Goal: Information Seeking & Learning: Learn about a topic

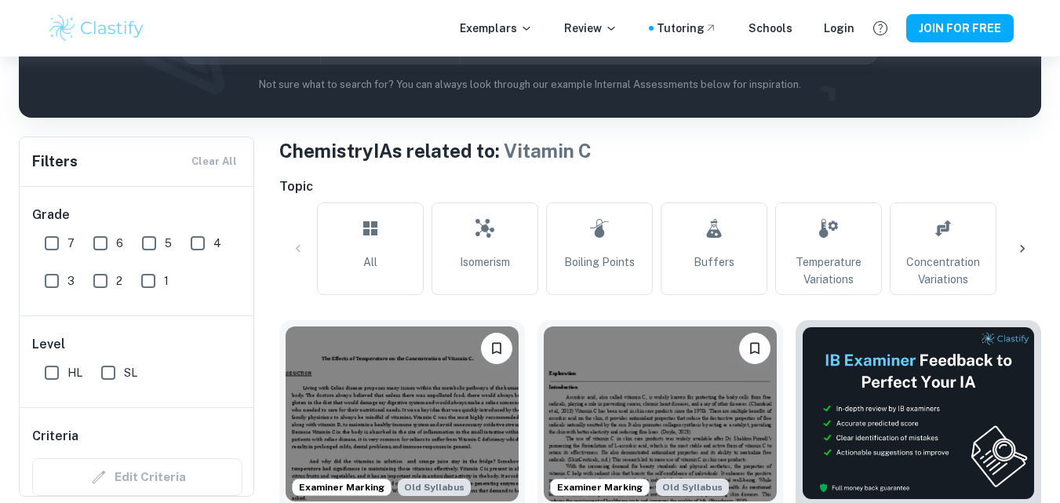
scroll to position [0, 147]
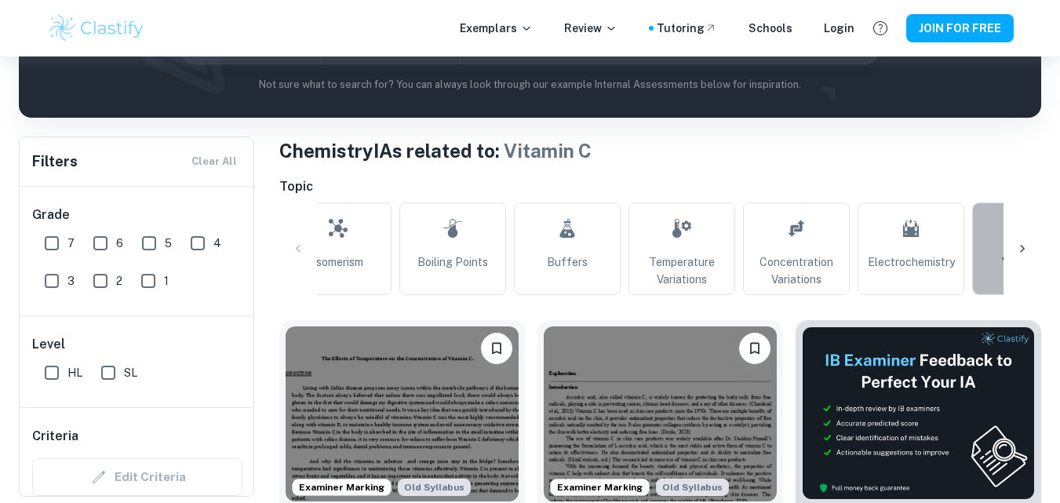
click at [1002, 255] on span "Vitamin C" at bounding box center [1026, 262] width 48 height 17
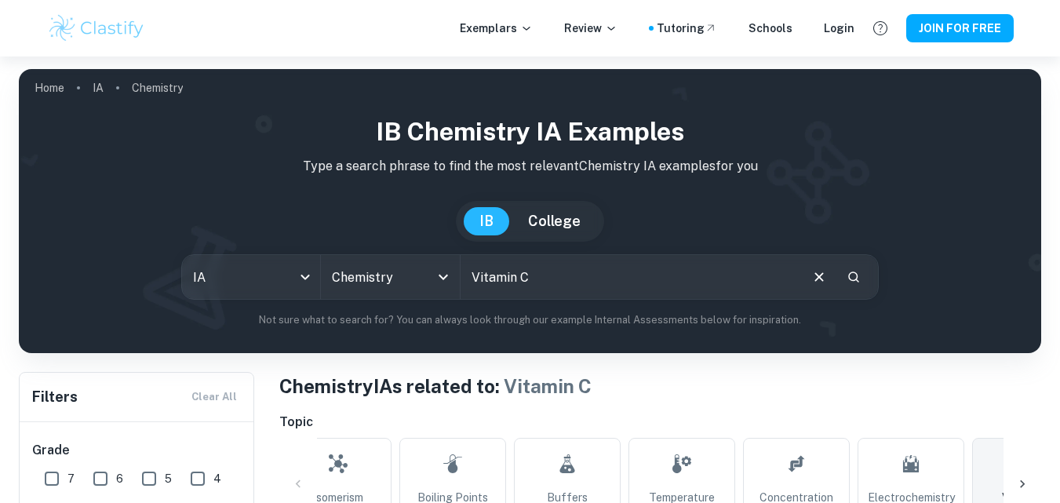
scroll to position [235, 0]
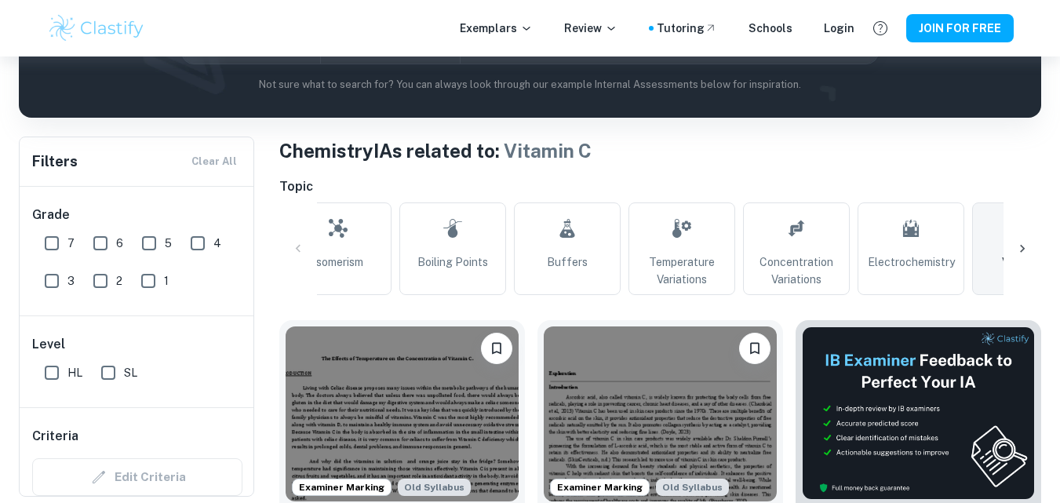
click at [1026, 248] on icon at bounding box center [1023, 249] width 16 height 16
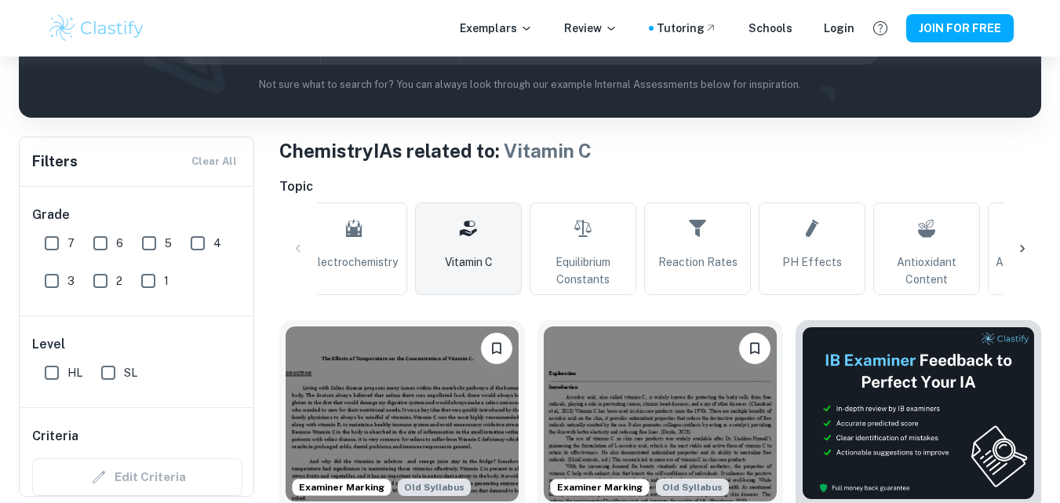
scroll to position [0, 778]
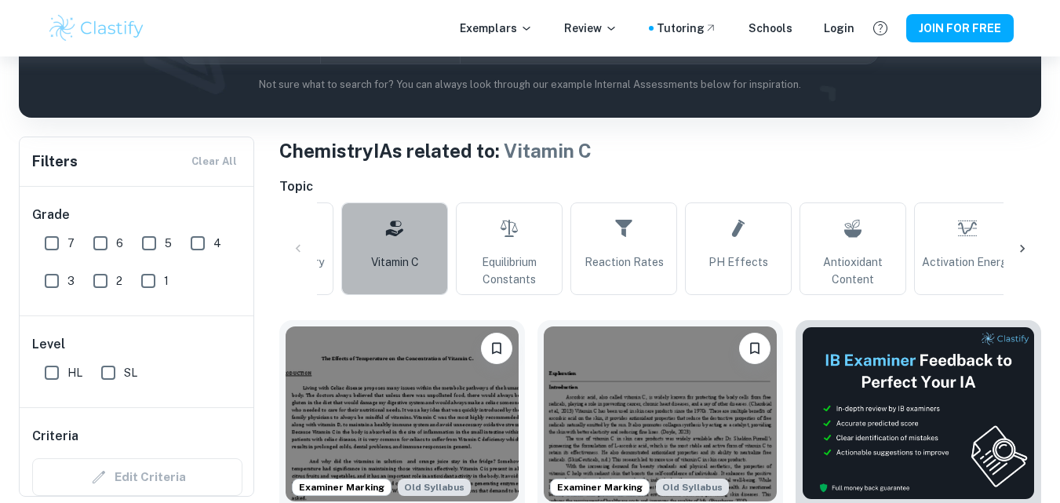
click at [365, 253] on link "Vitamin C" at bounding box center [394, 248] width 107 height 93
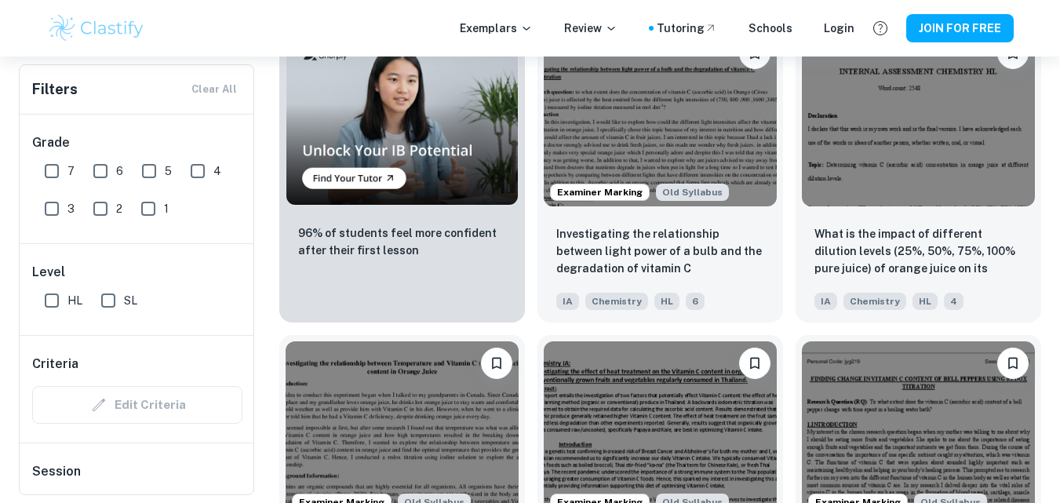
scroll to position [1177, 0]
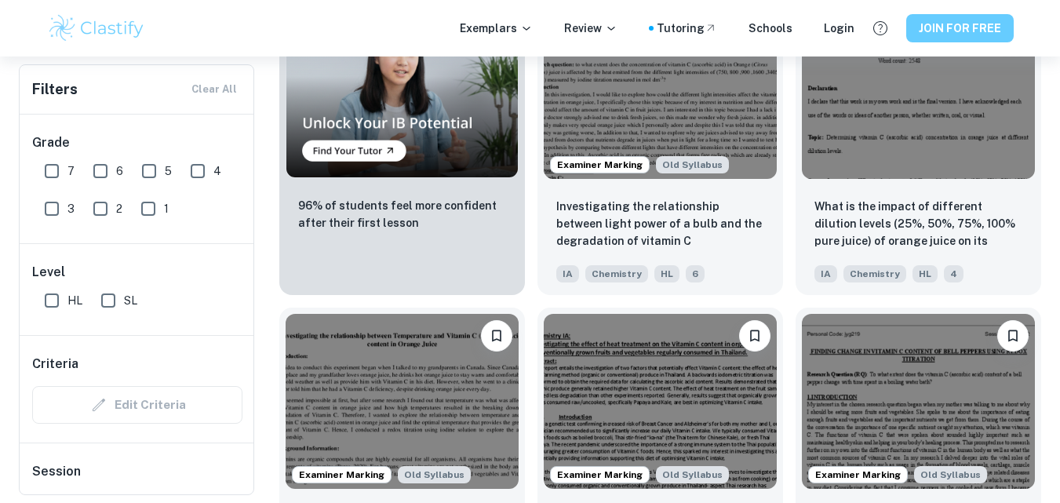
click at [990, 26] on button "JOIN FOR FREE" at bounding box center [960, 28] width 108 height 28
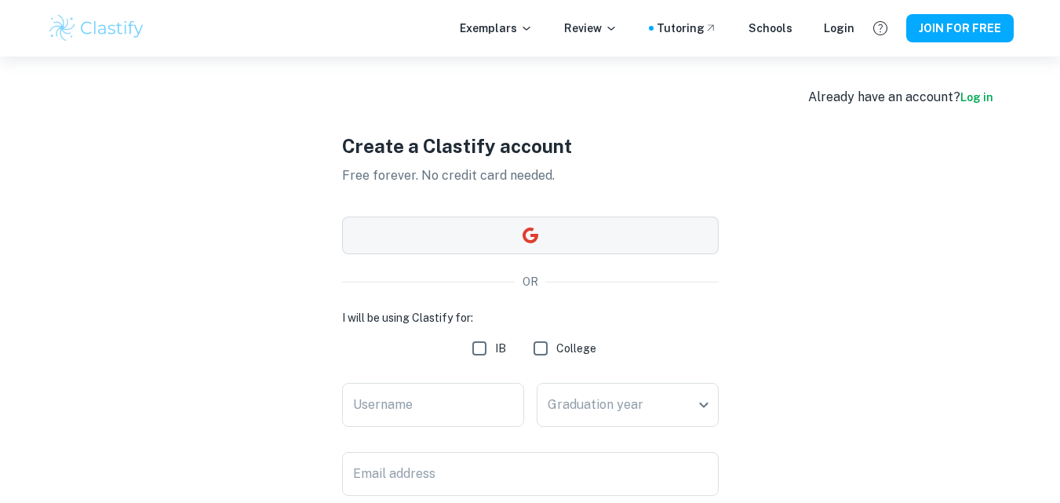
click at [575, 235] on button "button" at bounding box center [530, 236] width 377 height 38
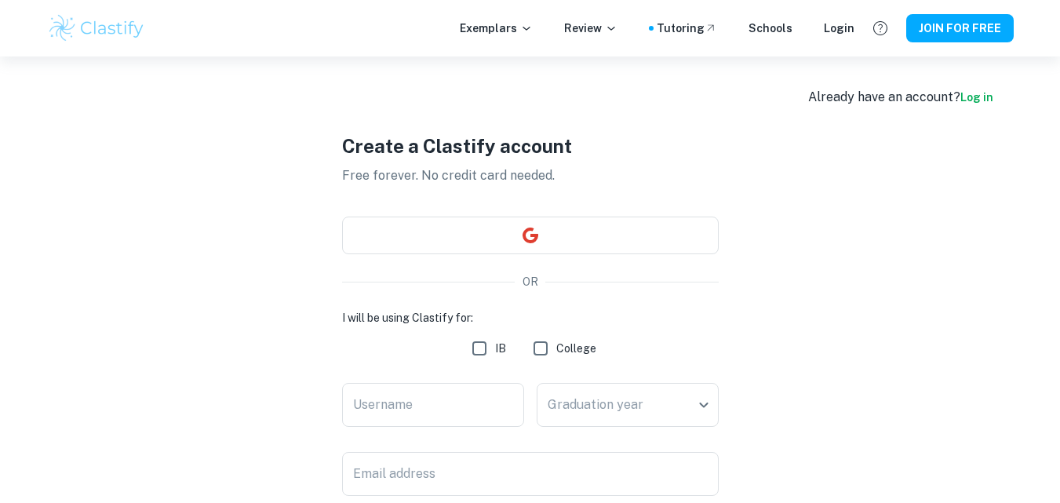
click at [895, 261] on div "Create a Clastify account Free forever. No credit card needed. OR I will be usi…" at bounding box center [530, 407] width 967 height 700
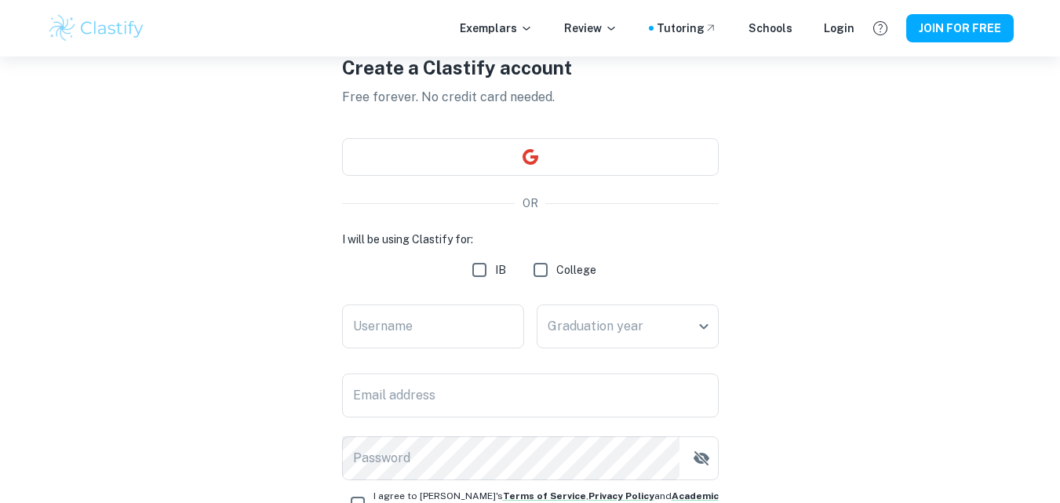
scroll to position [157, 0]
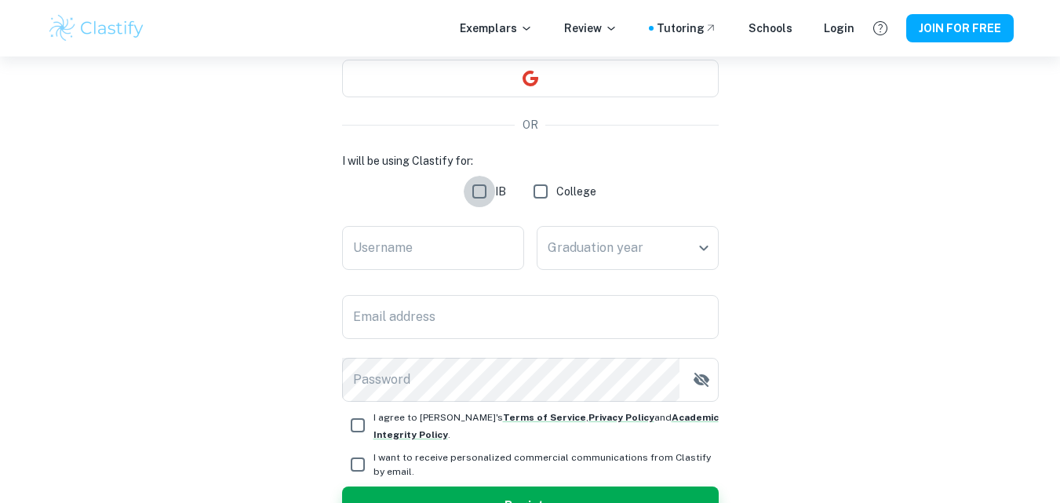
click at [479, 195] on input "IB" at bounding box center [479, 191] width 31 height 31
checkbox input "true"
click at [483, 232] on input "Username" at bounding box center [433, 248] width 182 height 44
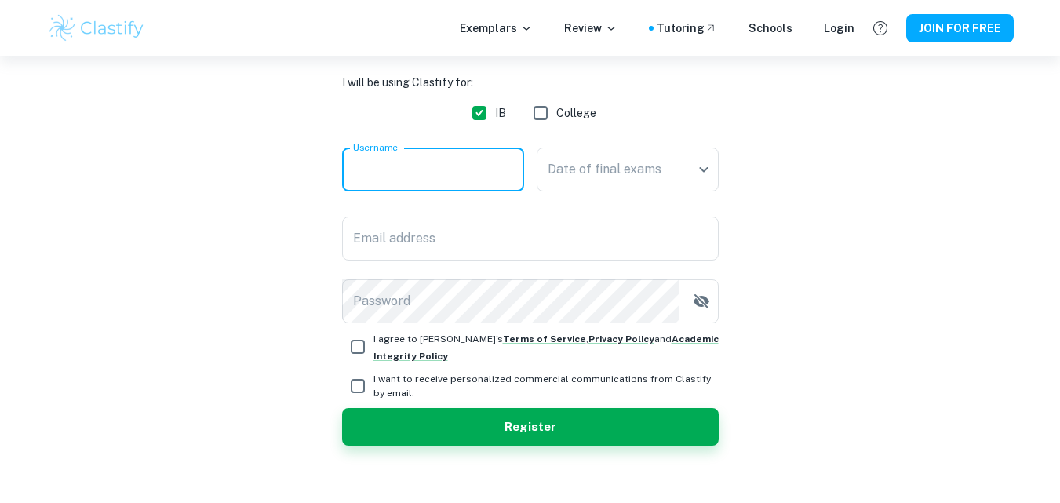
scroll to position [254, 0]
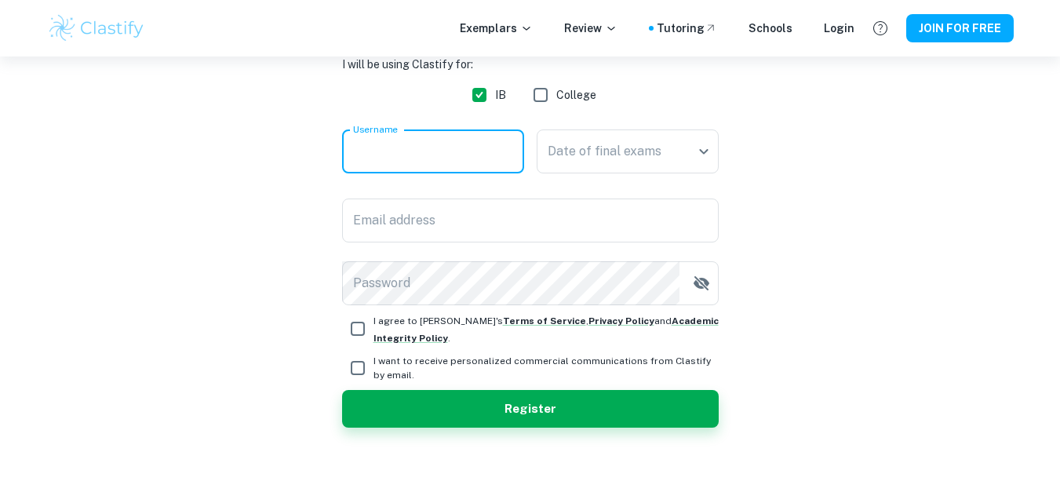
click at [357, 331] on input "I agree to Clastify's Terms of Service , Privacy Policy and Academic Integrity …" at bounding box center [357, 328] width 31 height 31
checkbox input "true"
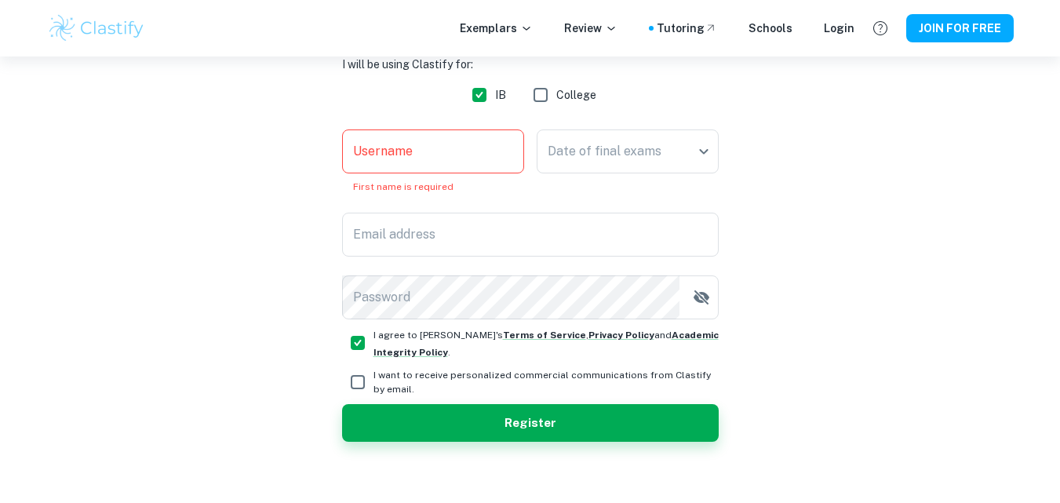
click at [425, 159] on input "Username" at bounding box center [433, 151] width 182 height 44
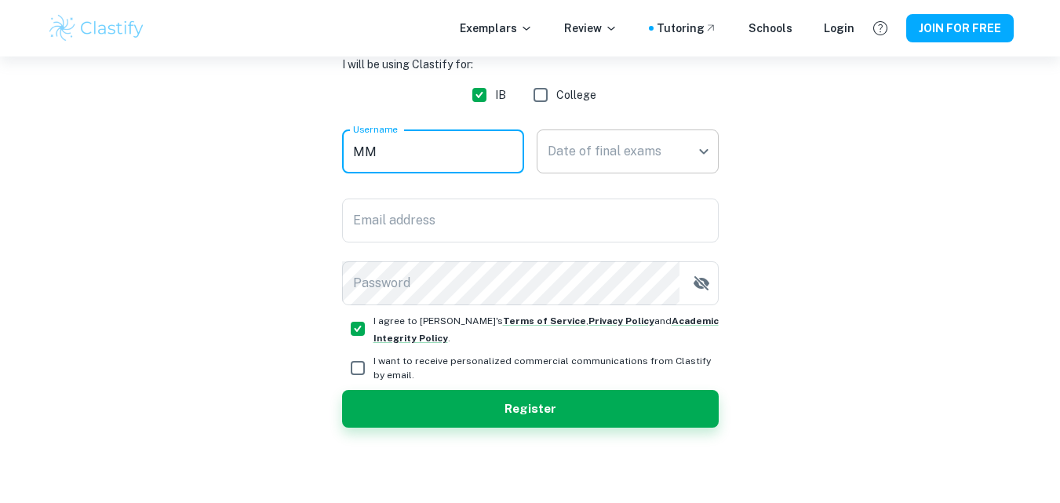
type input "MM"
click at [558, 156] on body "We value your privacy We use cookies to enhance your browsing experience, serve…" at bounding box center [530, 54] width 1060 height 503
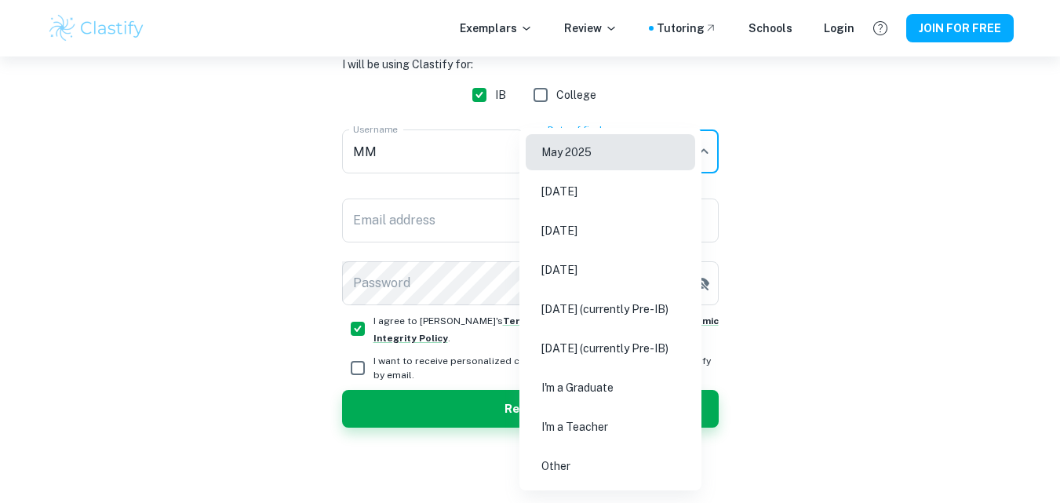
click at [608, 421] on li "I'm a Teacher" at bounding box center [611, 427] width 170 height 36
type input "Teacher"
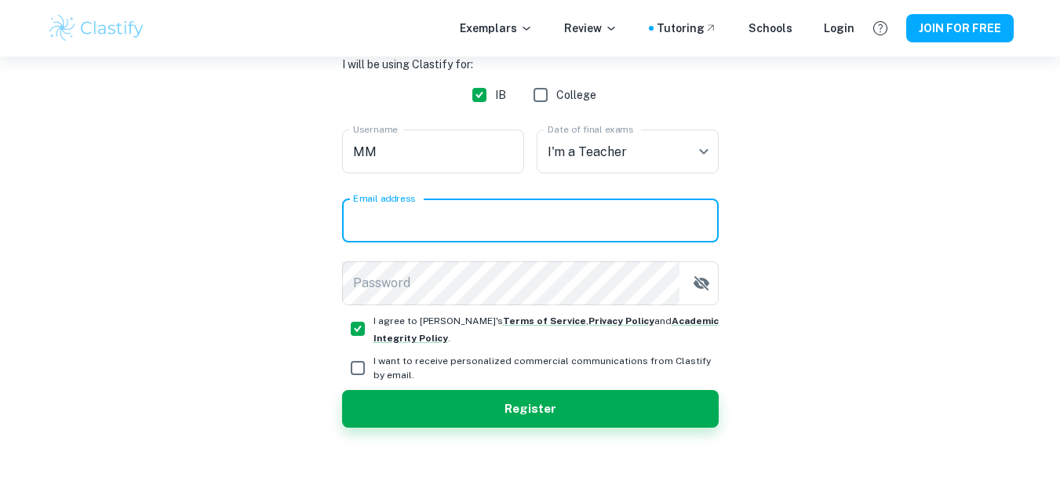
click at [559, 226] on input "Email address" at bounding box center [530, 221] width 377 height 44
type input "medmanel2@gmail.com"
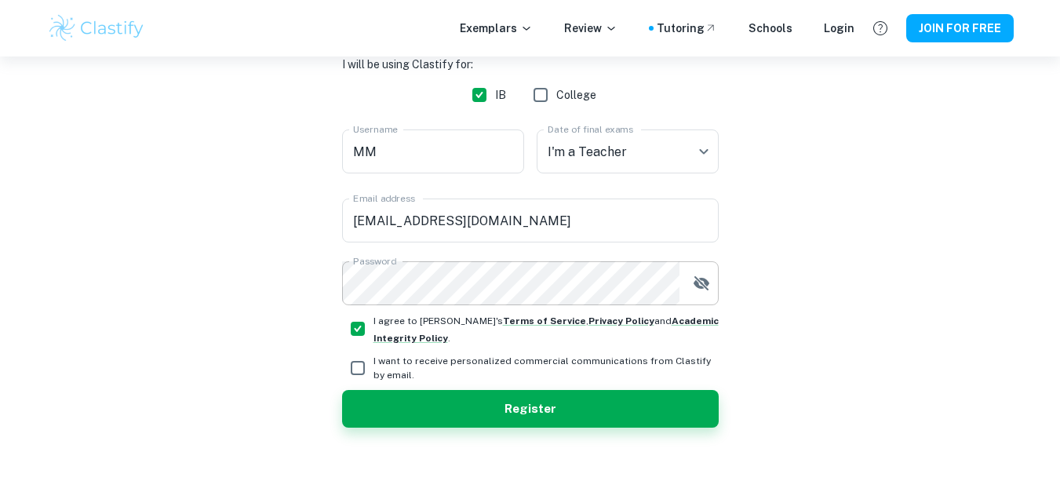
click at [704, 280] on icon "button" at bounding box center [701, 283] width 16 height 14
click at [614, 400] on button "Register" at bounding box center [530, 409] width 377 height 38
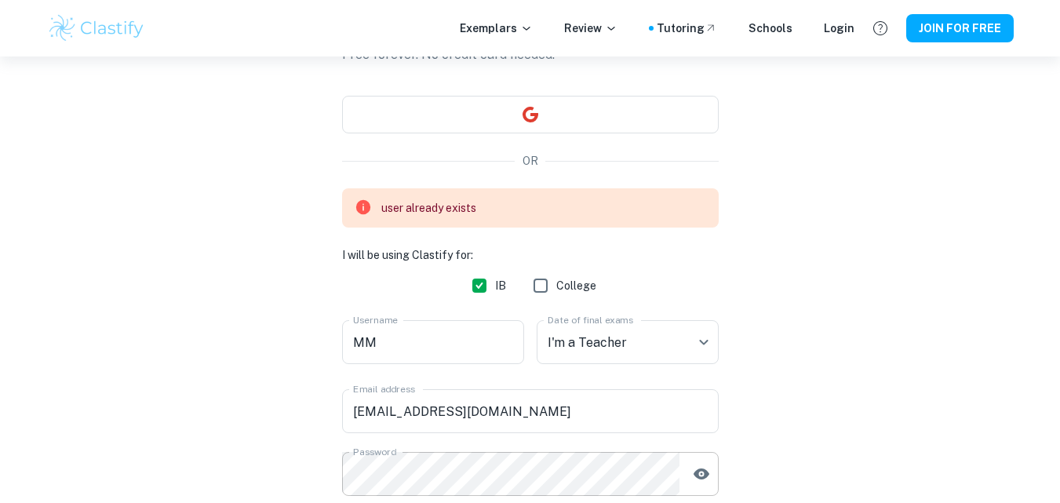
scroll to position [97, 0]
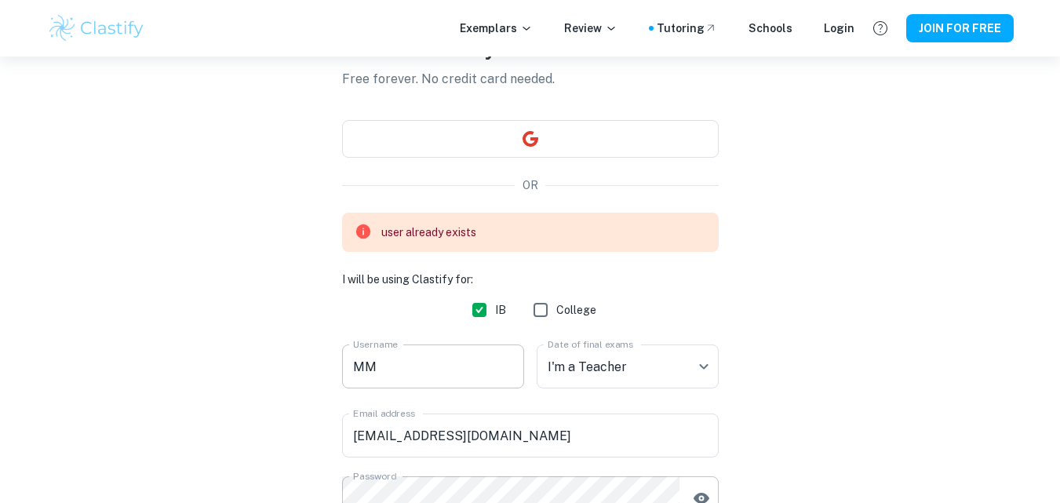
click at [503, 367] on input "MM" at bounding box center [433, 367] width 182 height 44
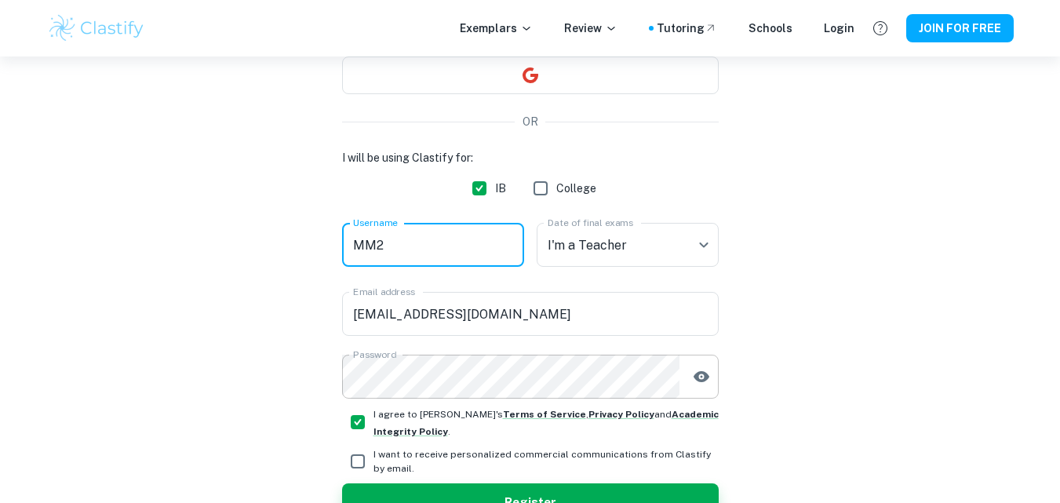
scroll to position [254, 0]
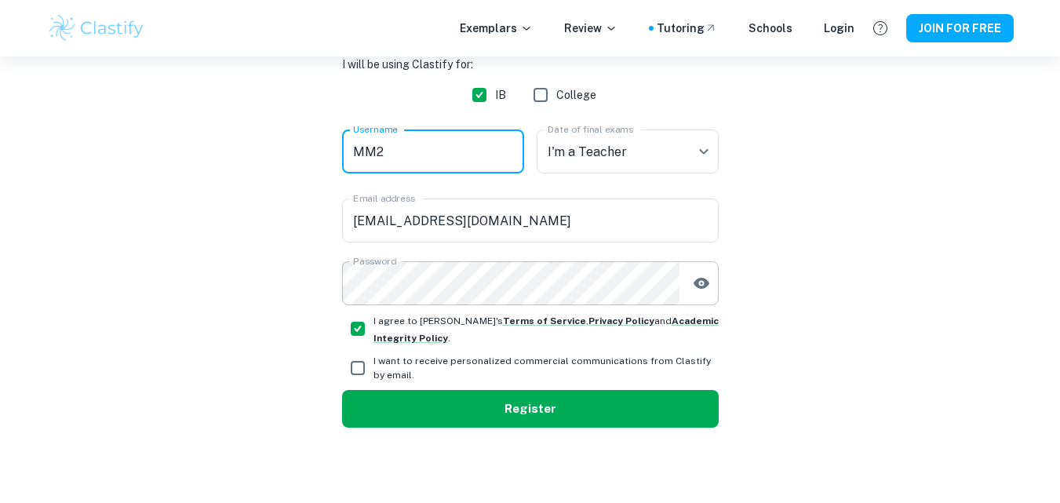
type input "MM2"
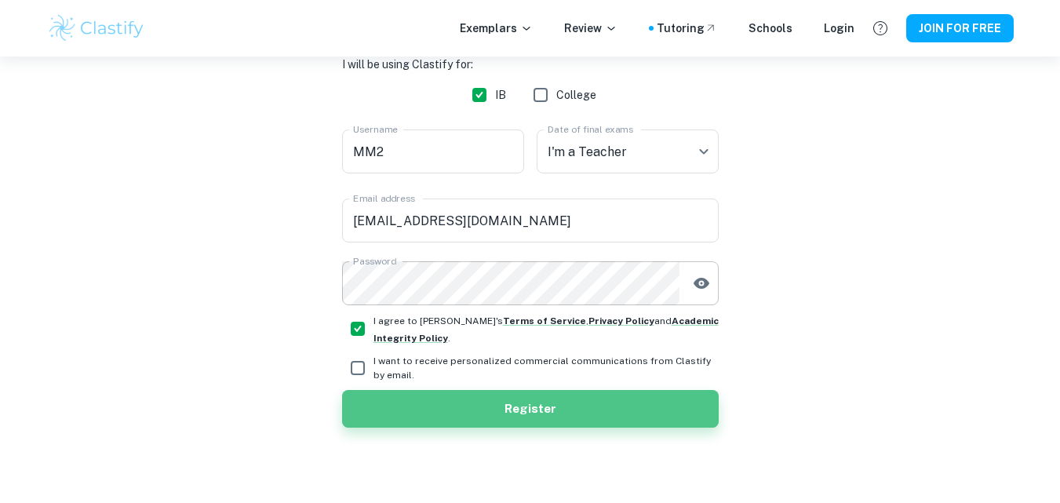
drag, startPoint x: 614, startPoint y: 398, endPoint x: 764, endPoint y: 419, distance: 152.2
click at [615, 398] on button "Register" at bounding box center [530, 409] width 377 height 38
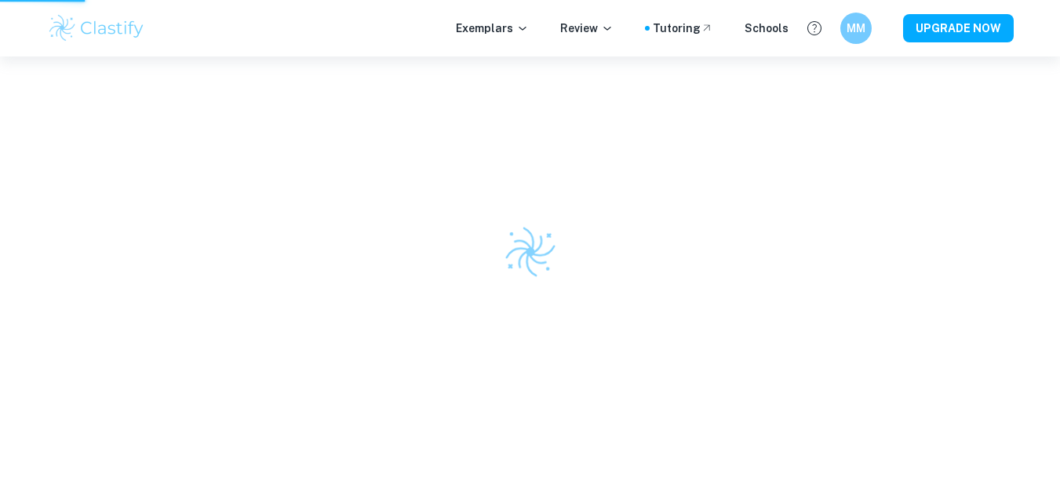
scroll to position [57, 0]
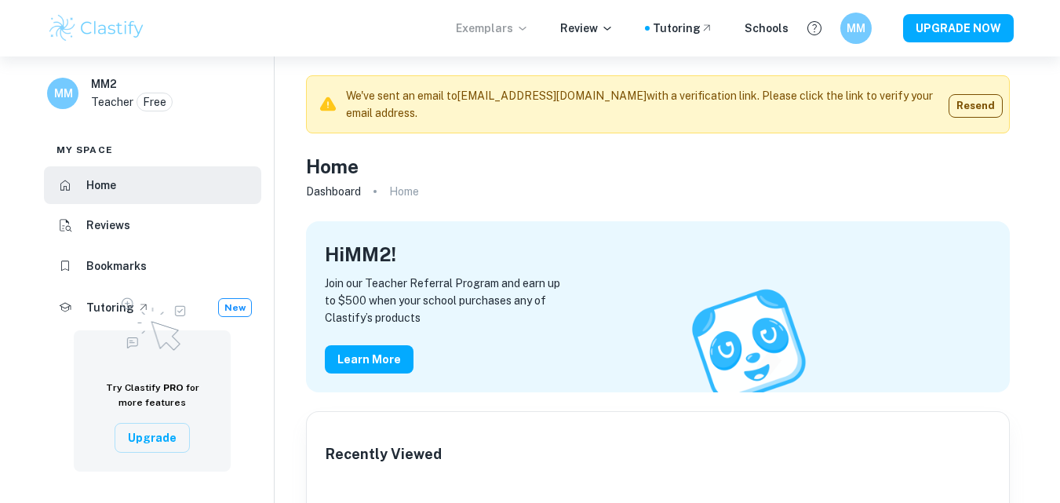
click at [508, 25] on p "Exemplars" at bounding box center [492, 28] width 73 height 17
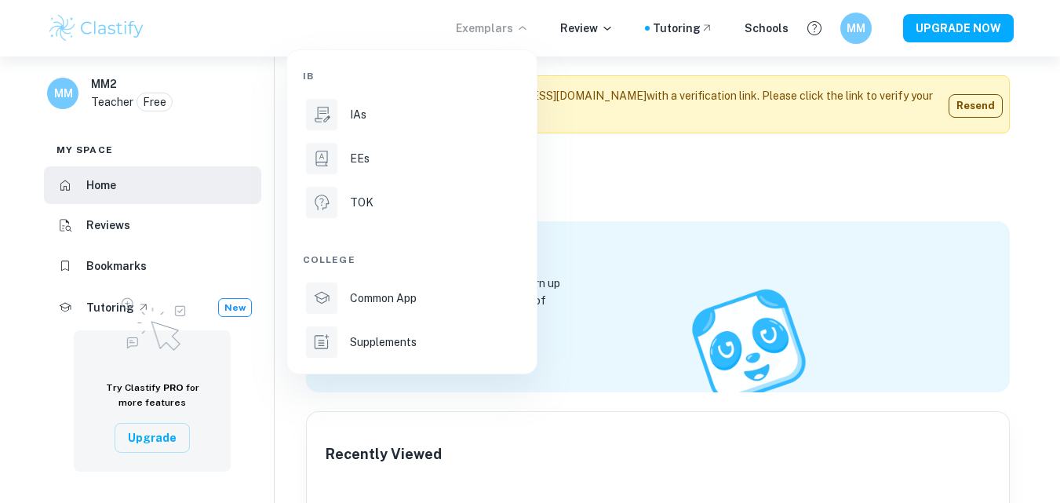
click at [582, 19] on div at bounding box center [530, 251] width 1060 height 503
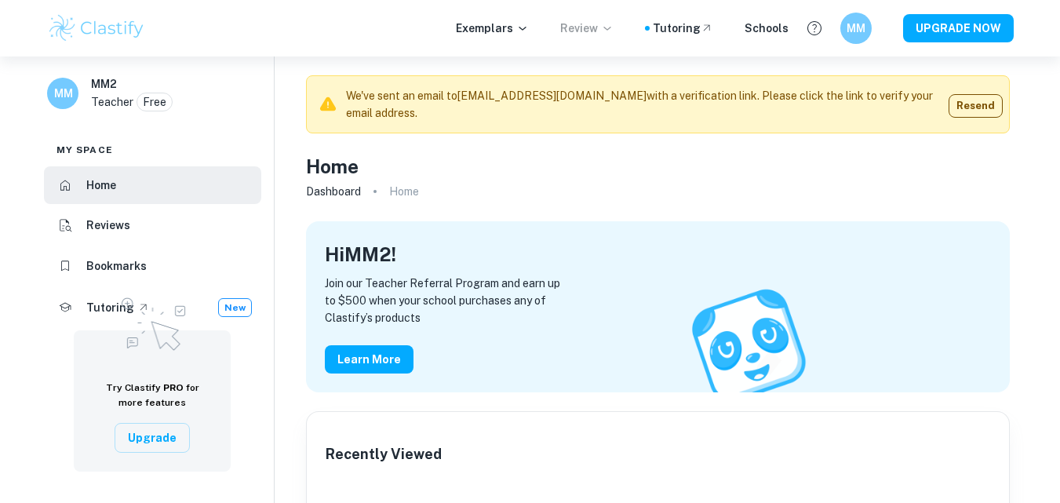
click at [590, 28] on p "Review" at bounding box center [586, 28] width 53 height 17
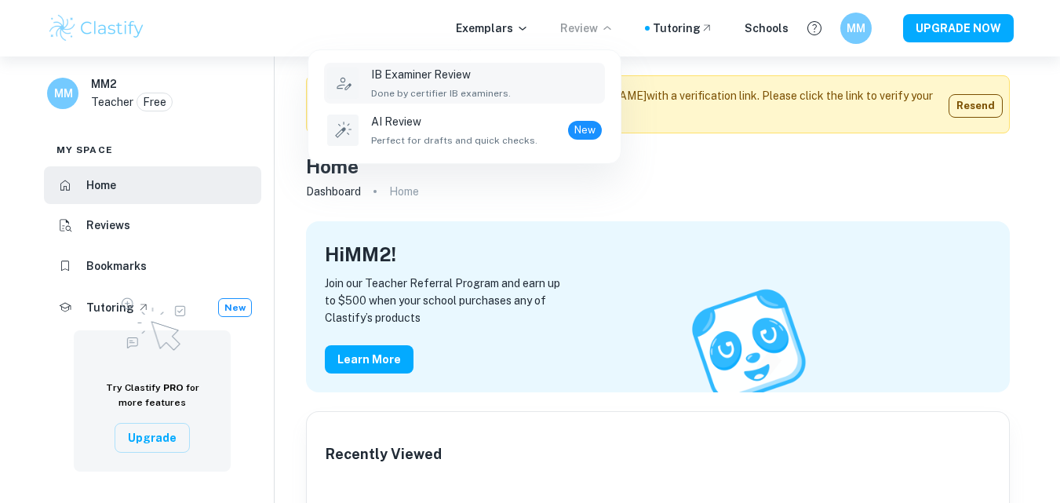
click at [482, 82] on p "IB Examiner Review" at bounding box center [441, 74] width 140 height 17
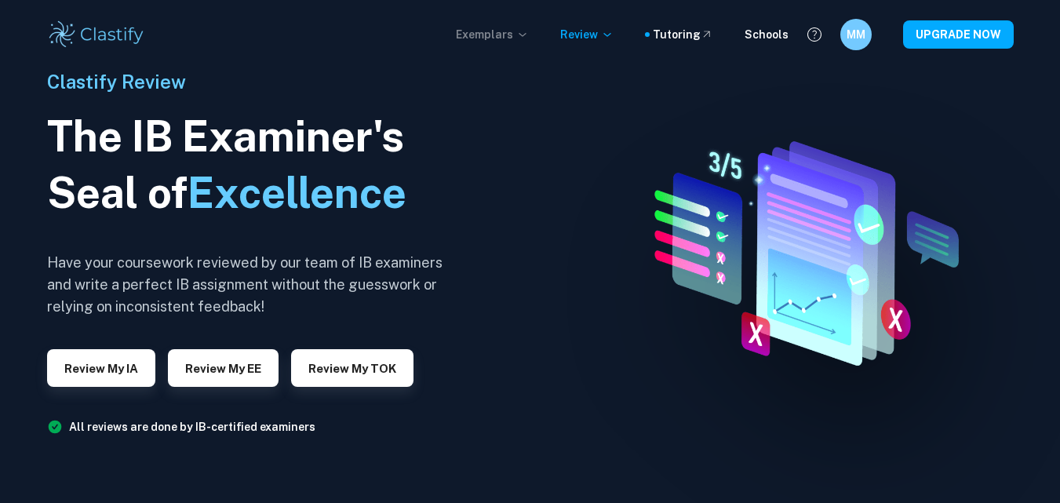
click at [526, 35] on icon at bounding box center [522, 35] width 7 height 4
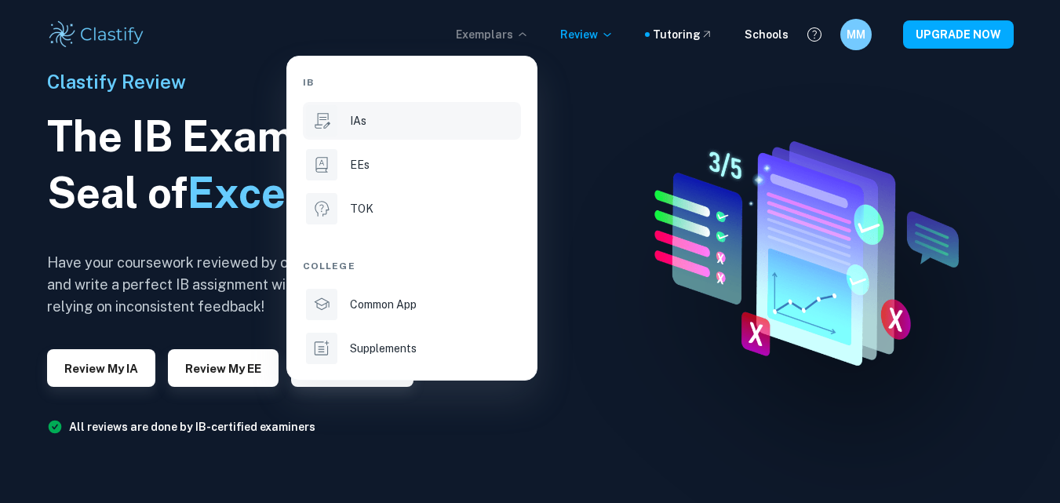
click at [356, 119] on p "IAs" at bounding box center [358, 120] width 16 height 17
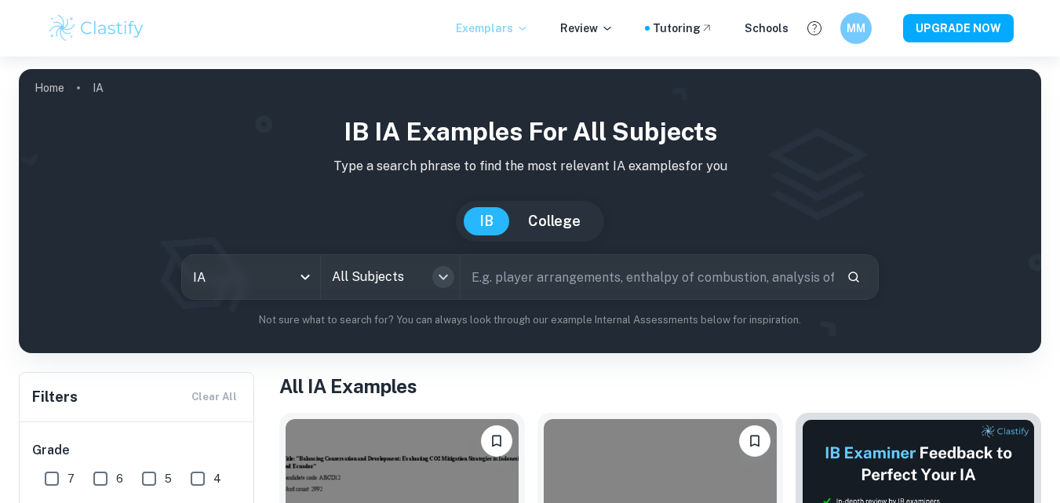
click at [440, 283] on icon "Open" at bounding box center [443, 277] width 19 height 19
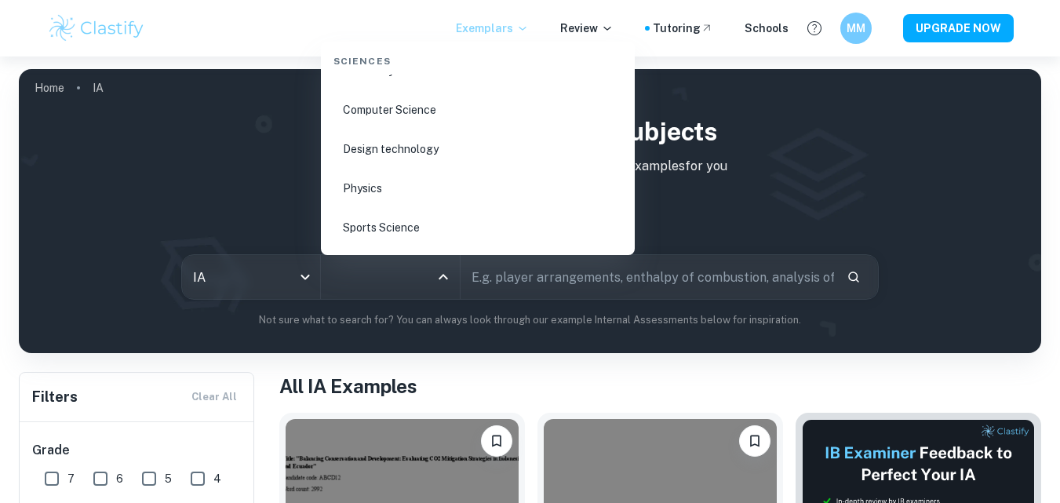
scroll to position [2433, 0]
click at [394, 151] on li "Chemistry" at bounding box center [477, 149] width 301 height 36
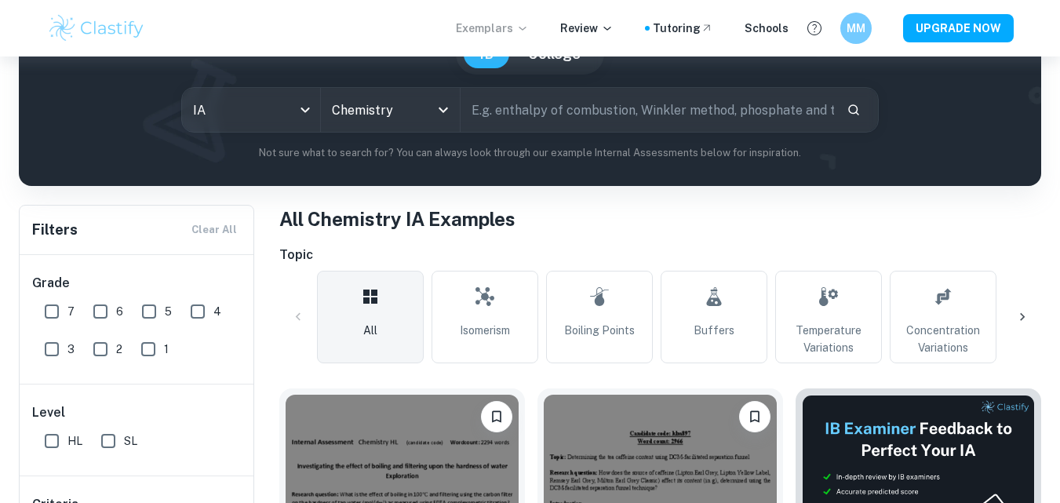
scroll to position [235, 0]
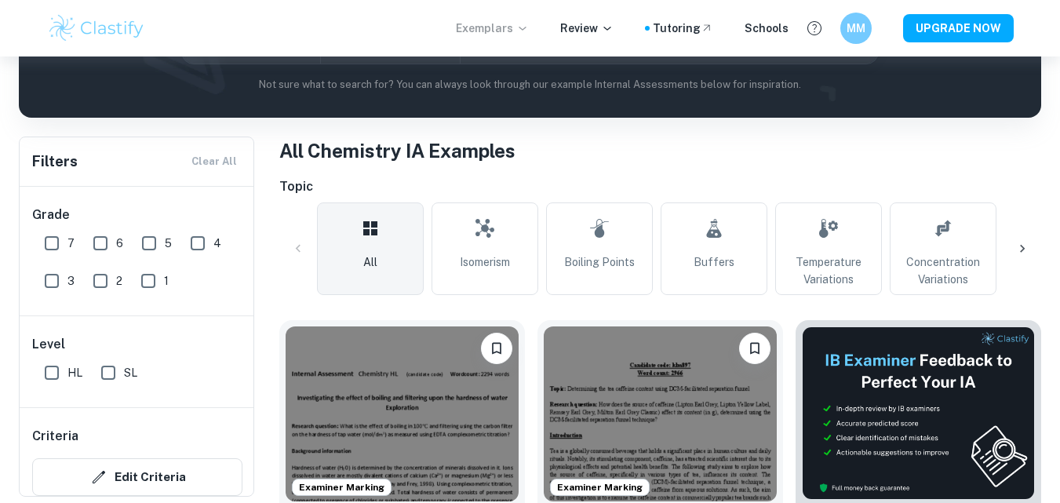
click at [1018, 251] on icon at bounding box center [1023, 249] width 16 height 16
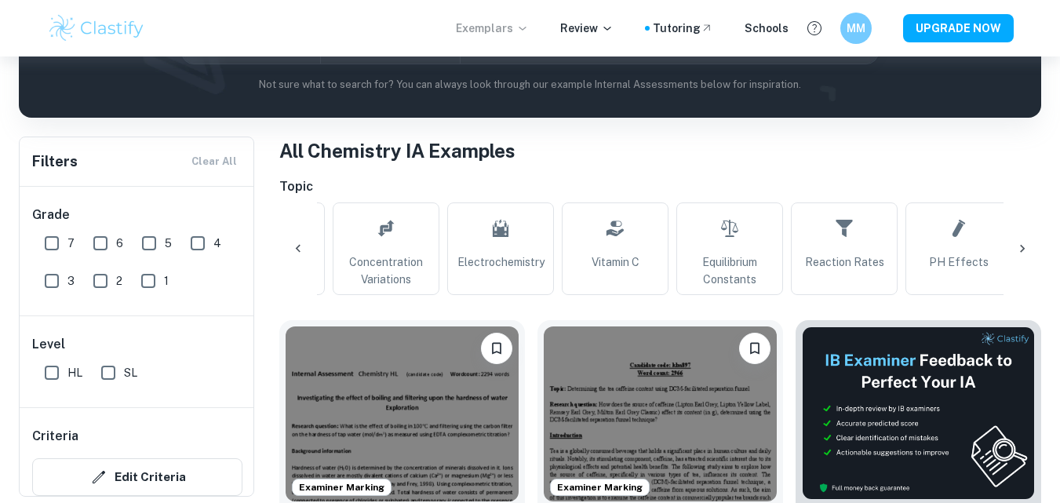
scroll to position [0, 631]
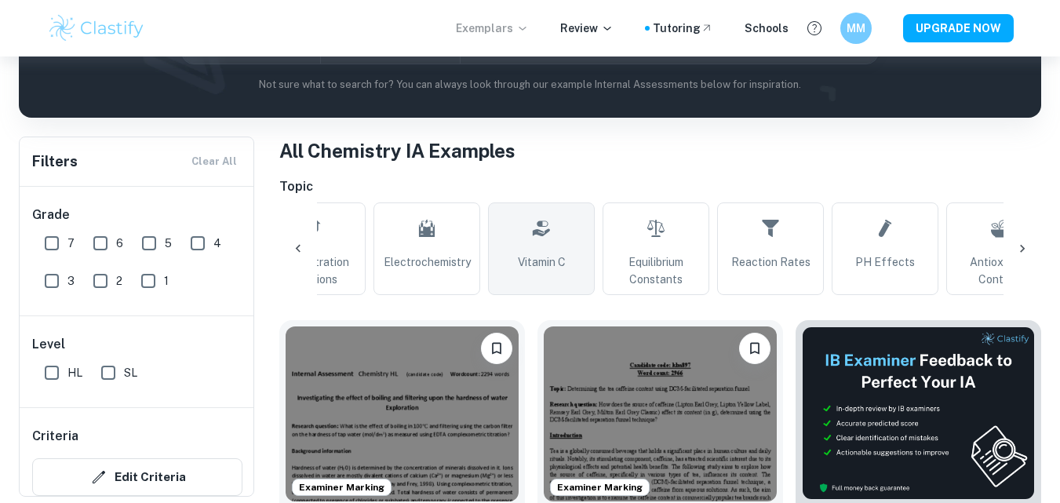
click at [556, 249] on link "Vitamin C" at bounding box center [541, 248] width 107 height 93
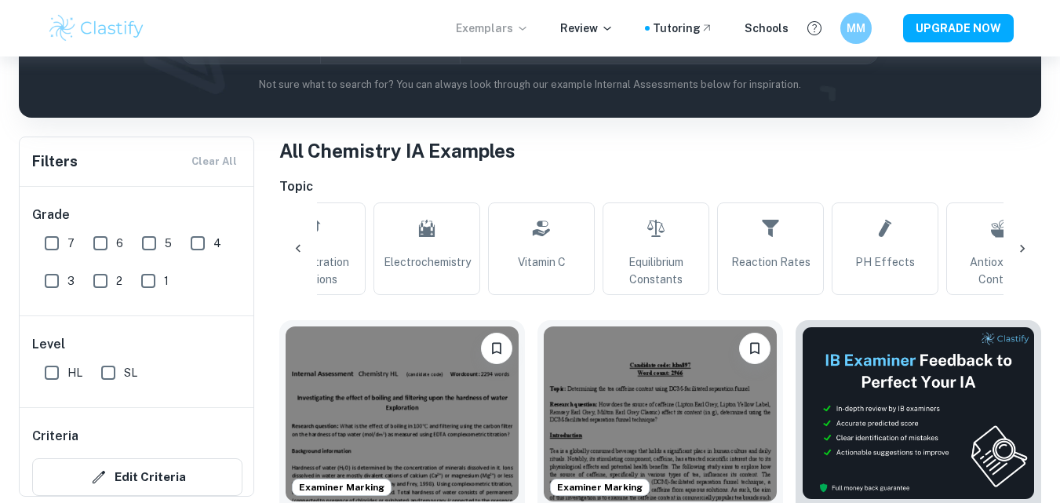
type input "Vitamin C"
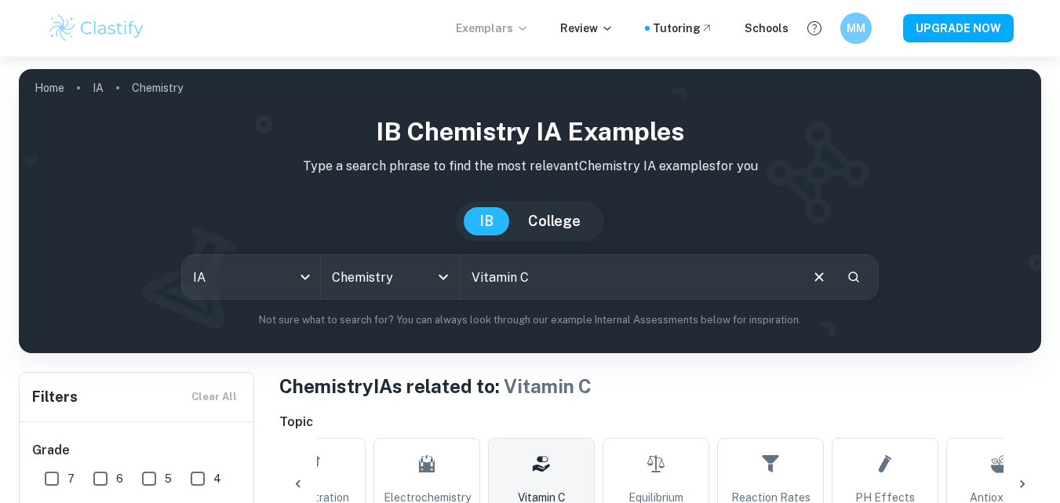
scroll to position [157, 0]
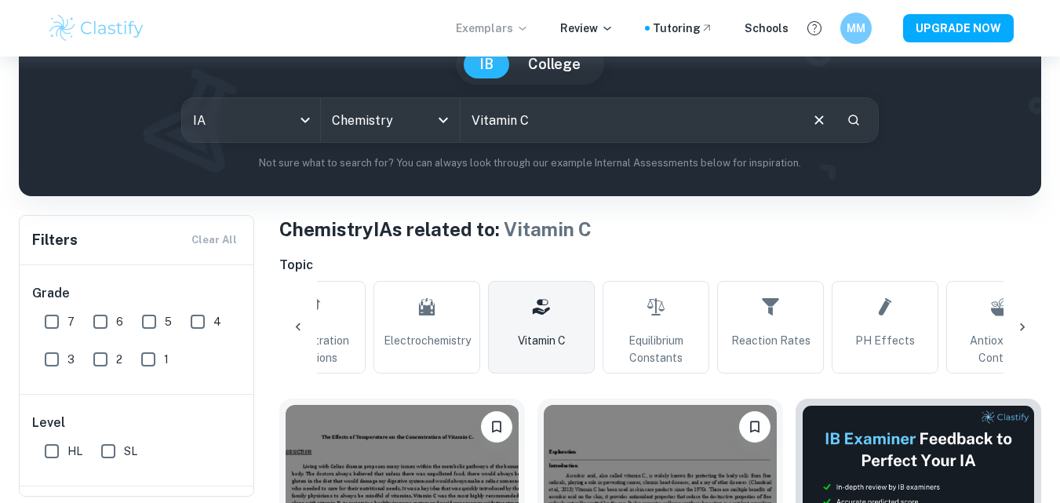
click at [299, 330] on icon at bounding box center [298, 327] width 16 height 16
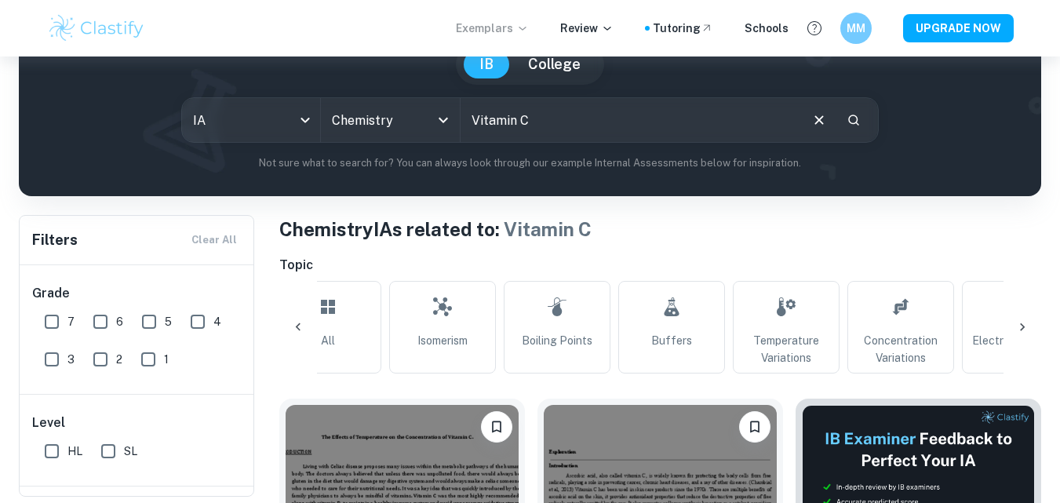
scroll to position [0, 0]
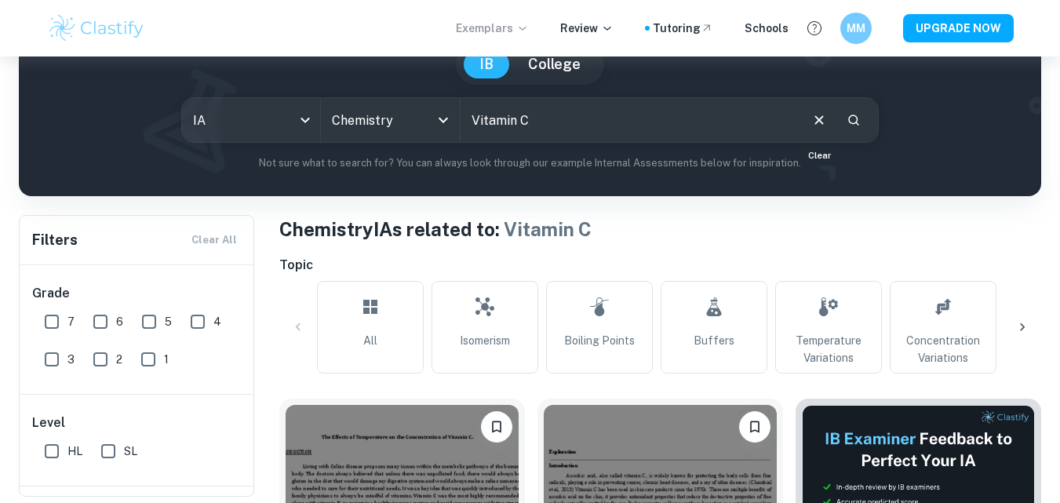
click at [815, 122] on icon "Clear" at bounding box center [819, 119] width 17 height 17
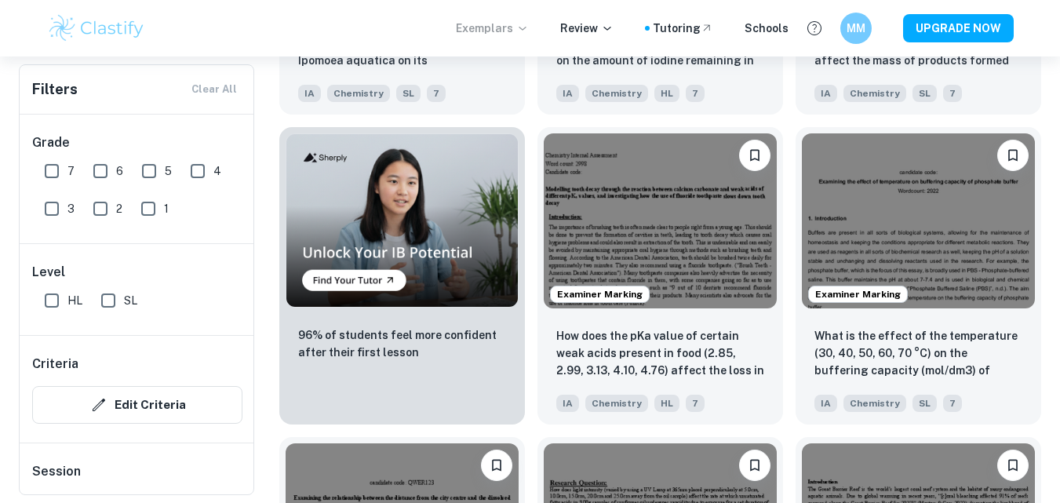
scroll to position [1020, 0]
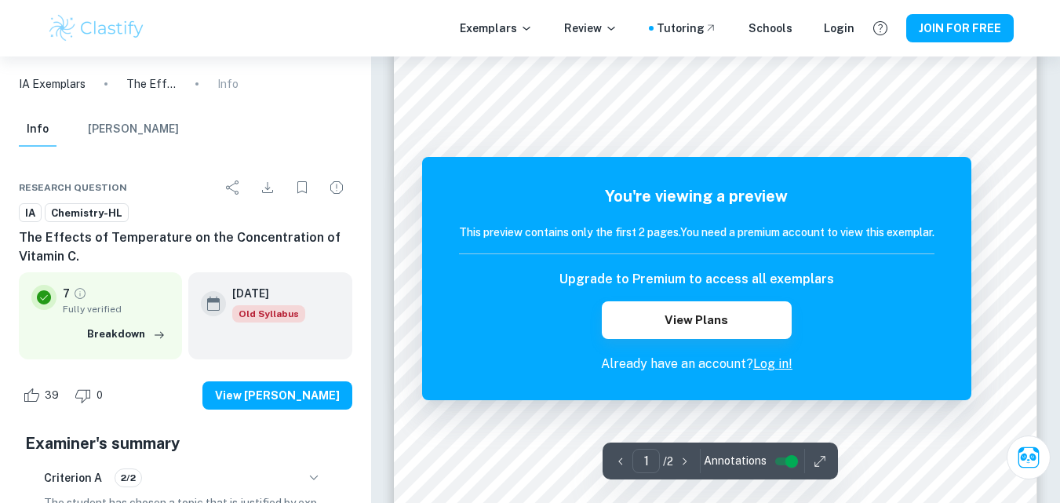
scroll to position [78, 0]
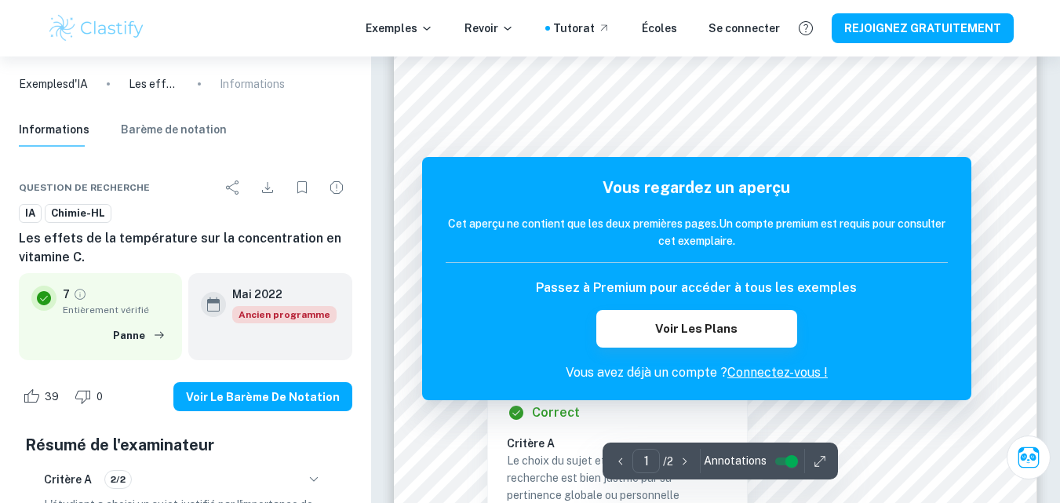
click at [496, 123] on div at bounding box center [736, 131] width 480 height 18
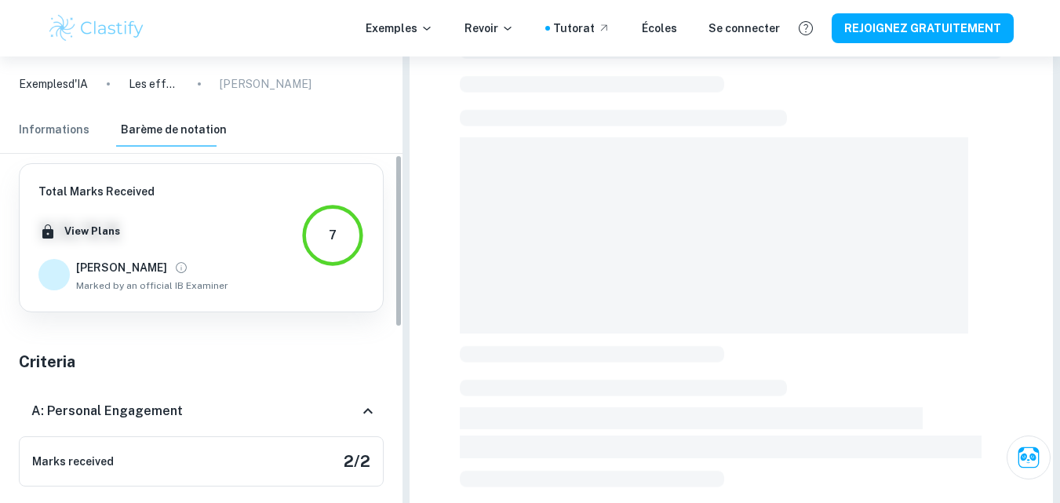
scroll to position [254, 0]
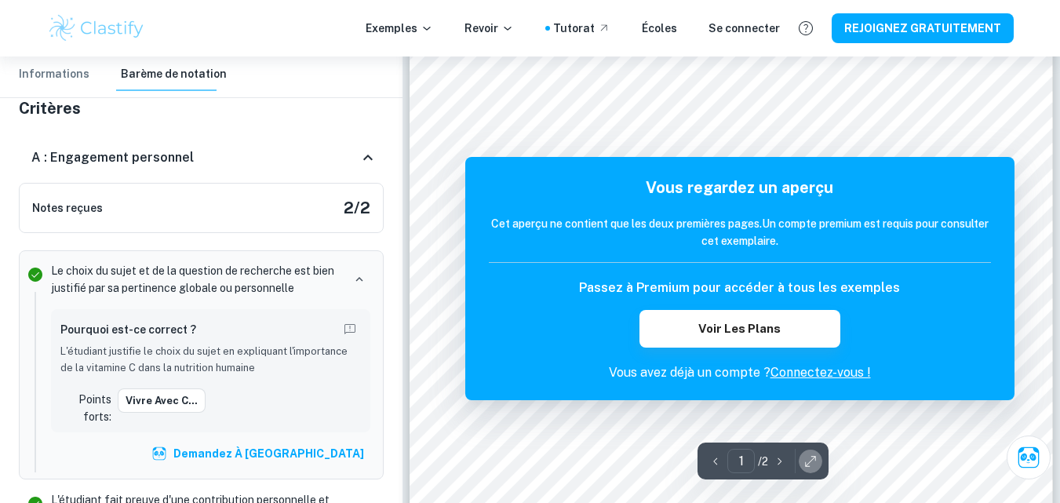
click at [814, 458] on icon "button" at bounding box center [811, 462] width 16 height 16
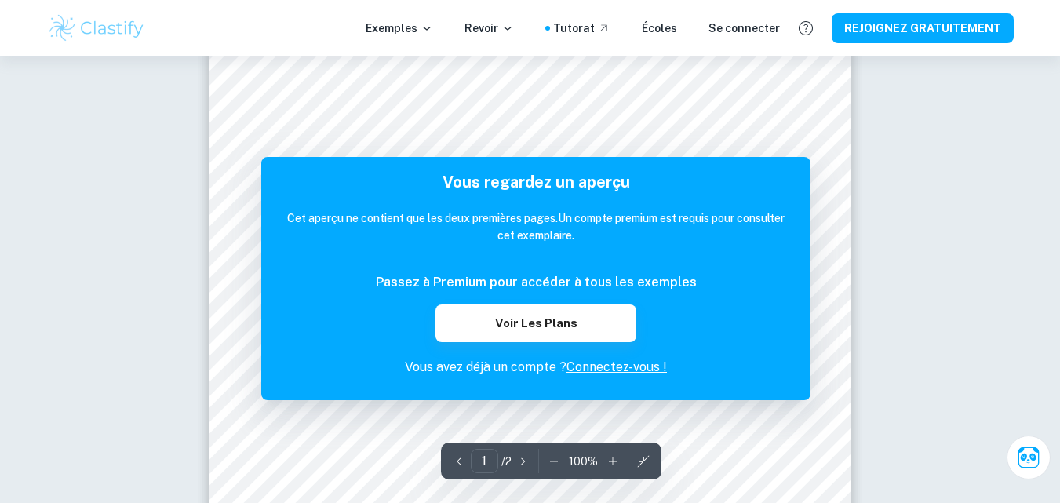
scroll to position [0, 0]
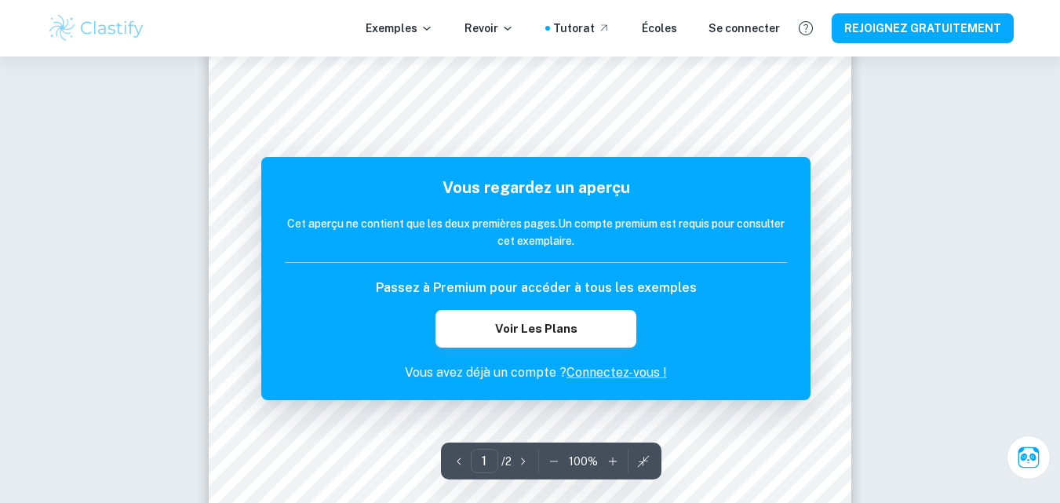
click at [615, 465] on icon "button" at bounding box center [613, 462] width 16 height 16
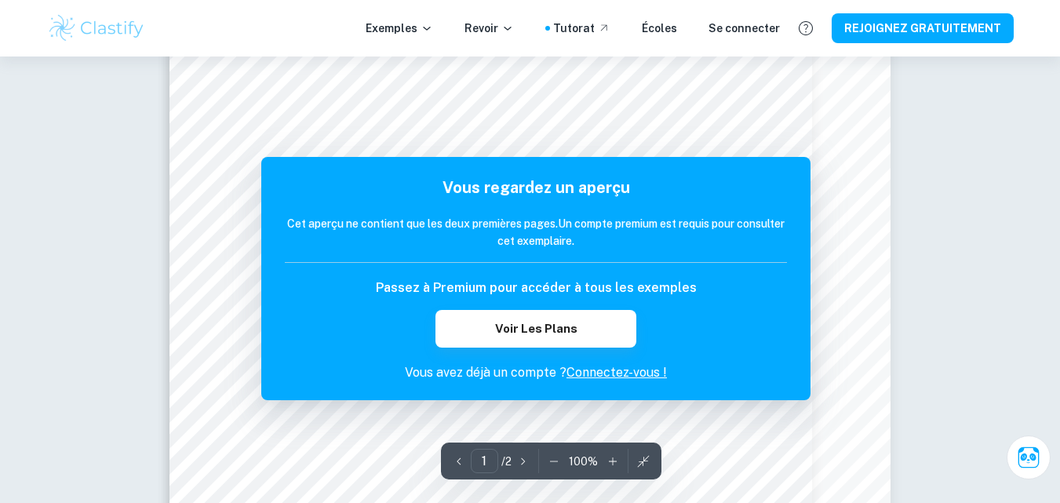
click at [621, 463] on icon "button" at bounding box center [613, 462] width 16 height 16
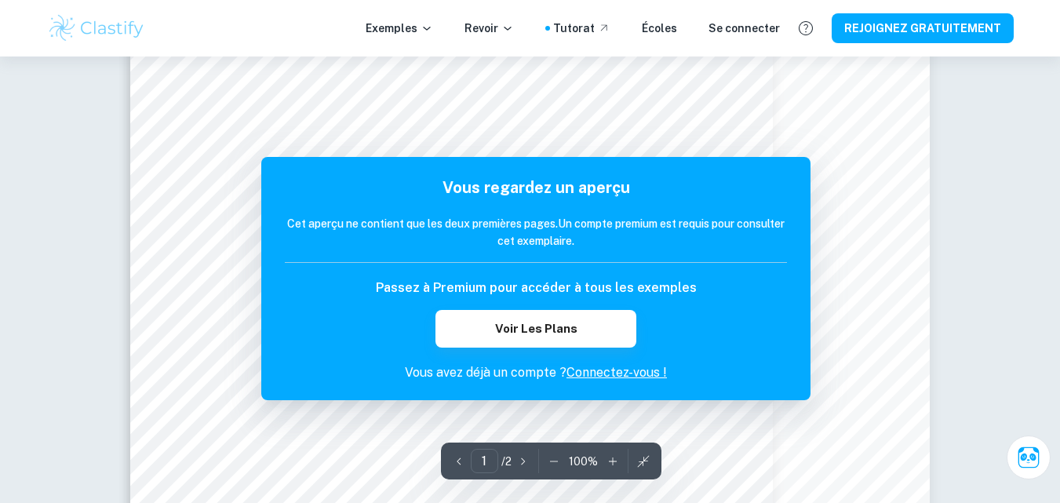
click at [620, 465] on icon "button" at bounding box center [613, 462] width 16 height 16
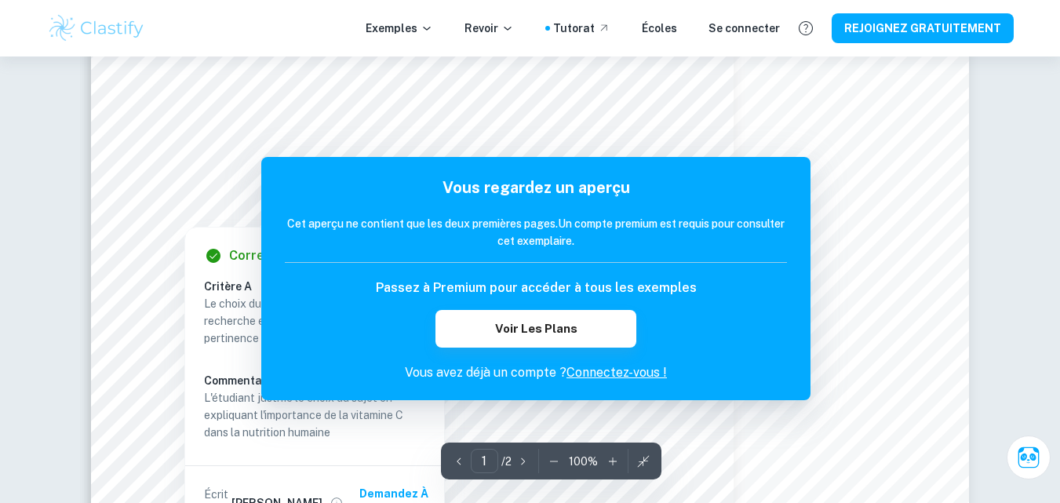
scroll to position [157, 0]
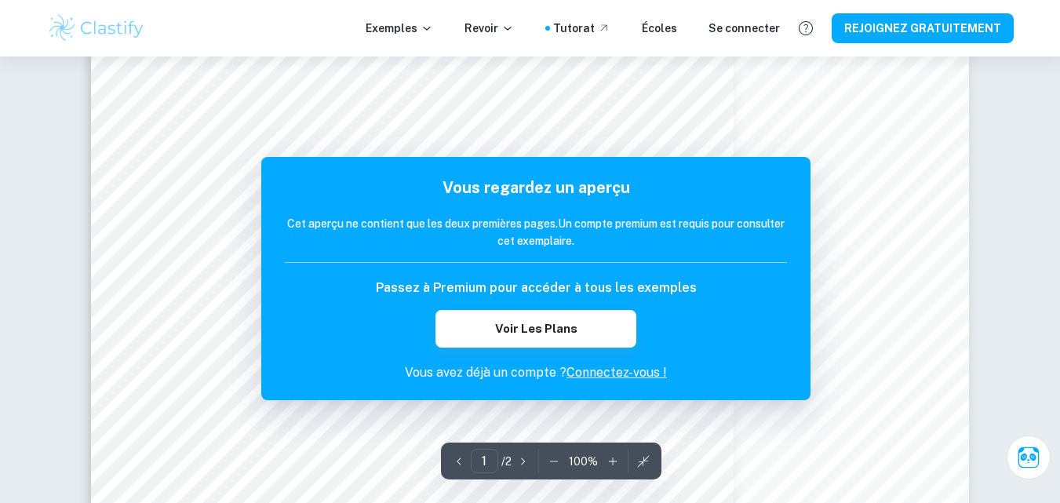
click at [621, 460] on icon "button" at bounding box center [613, 462] width 16 height 16
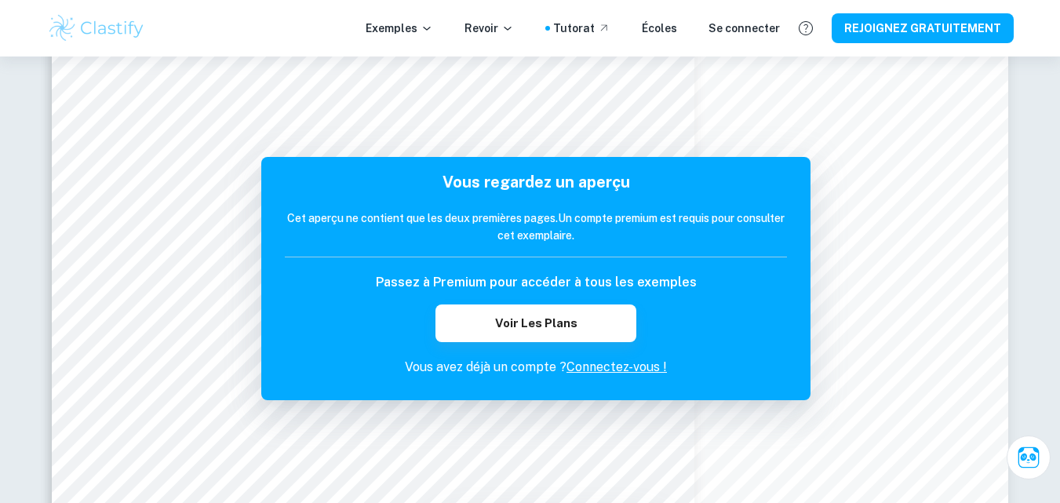
scroll to position [60, 0]
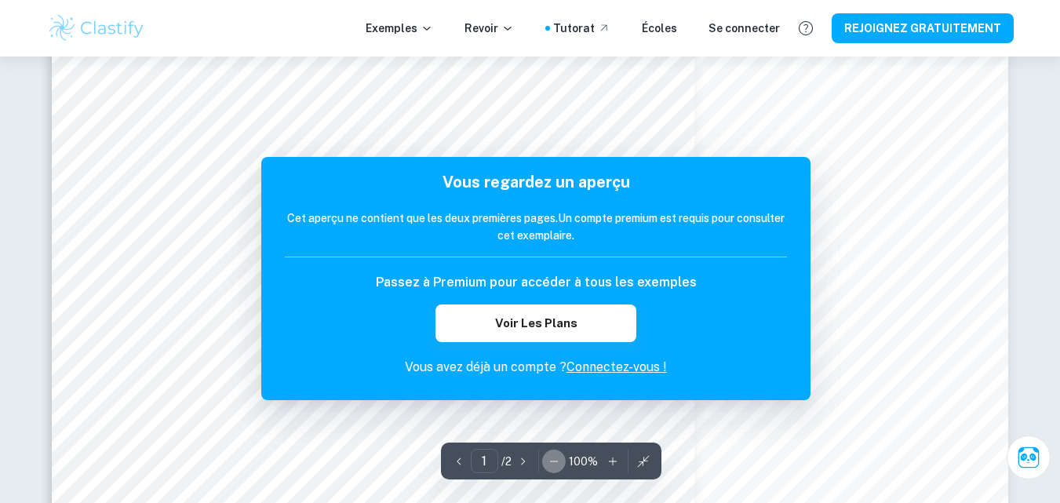
click at [560, 462] on icon "button" at bounding box center [554, 462] width 16 height 16
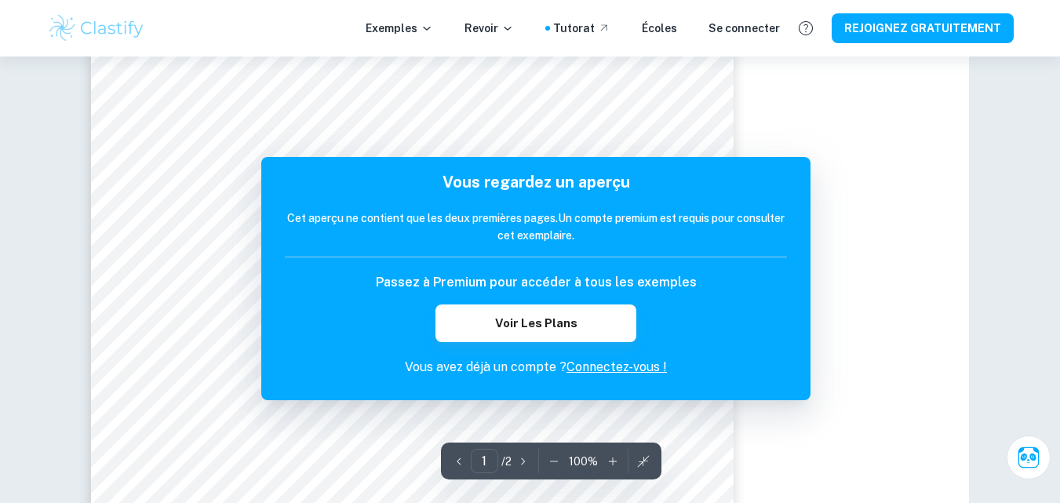
click at [560, 462] on icon "button" at bounding box center [554, 462] width 16 height 16
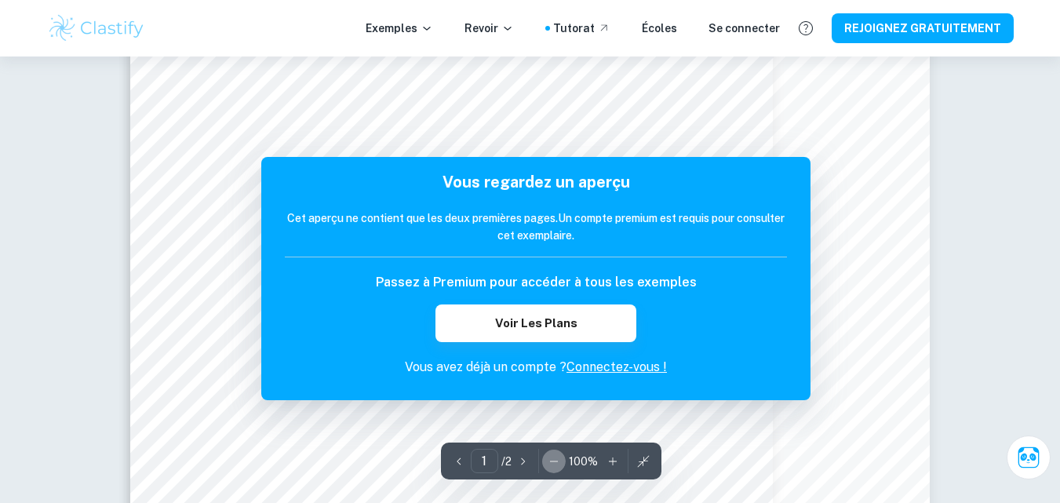
click at [560, 462] on icon "button" at bounding box center [554, 462] width 16 height 16
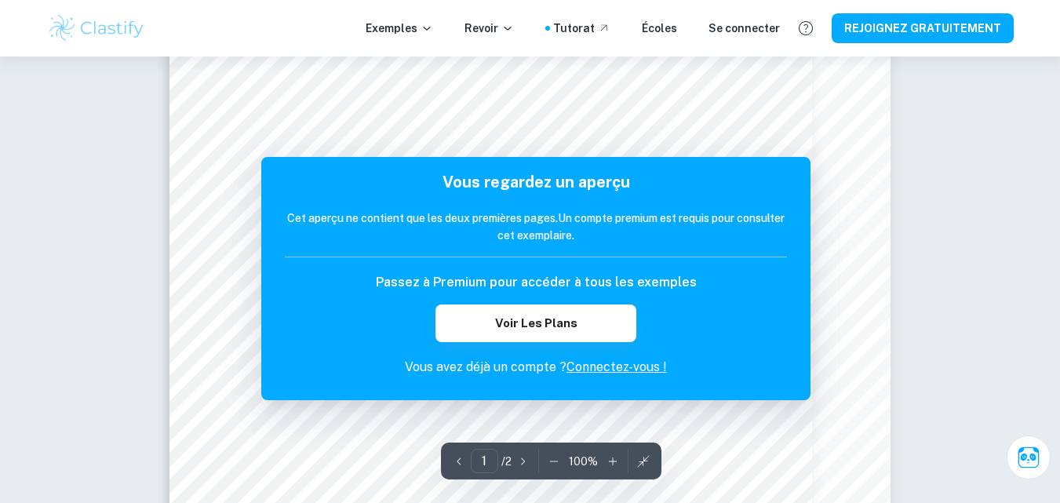
click at [560, 462] on icon "button" at bounding box center [554, 462] width 16 height 16
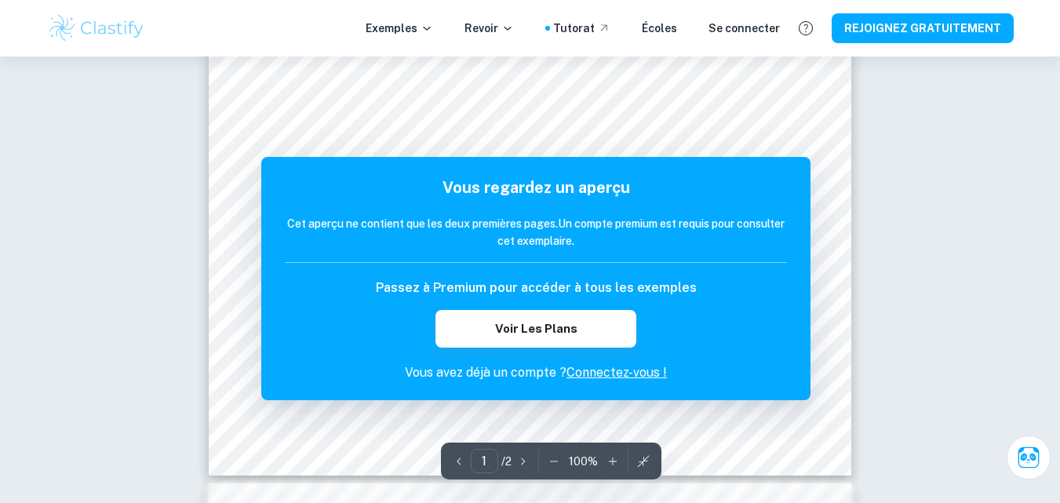
scroll to position [481, 0]
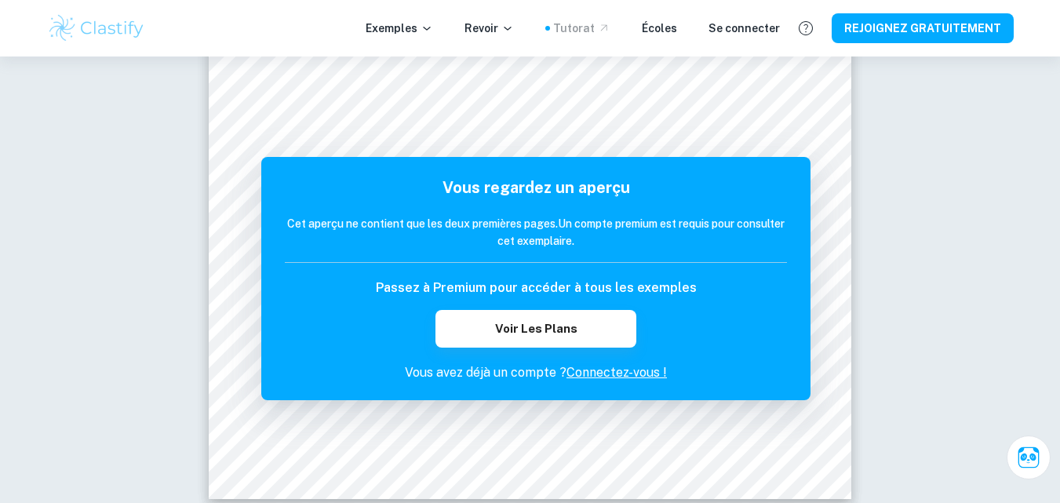
click at [595, 33] on font "Tutorat" at bounding box center [574, 28] width 42 height 13
click at [433, 27] on icon at bounding box center [427, 28] width 13 height 13
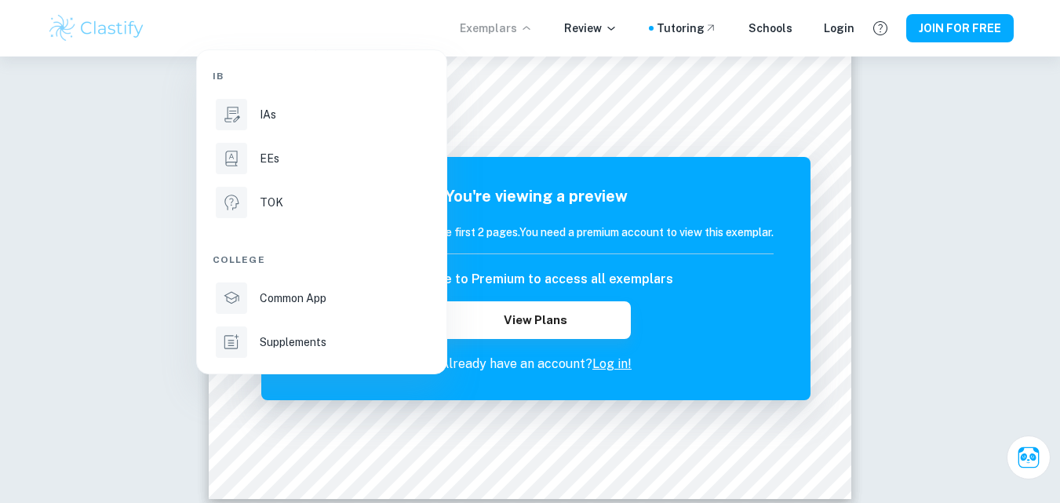
drag, startPoint x: 309, startPoint y: 120, endPoint x: 638, endPoint y: 97, distance: 329.7
click at [309, 120] on div "IAs" at bounding box center [344, 114] width 168 height 17
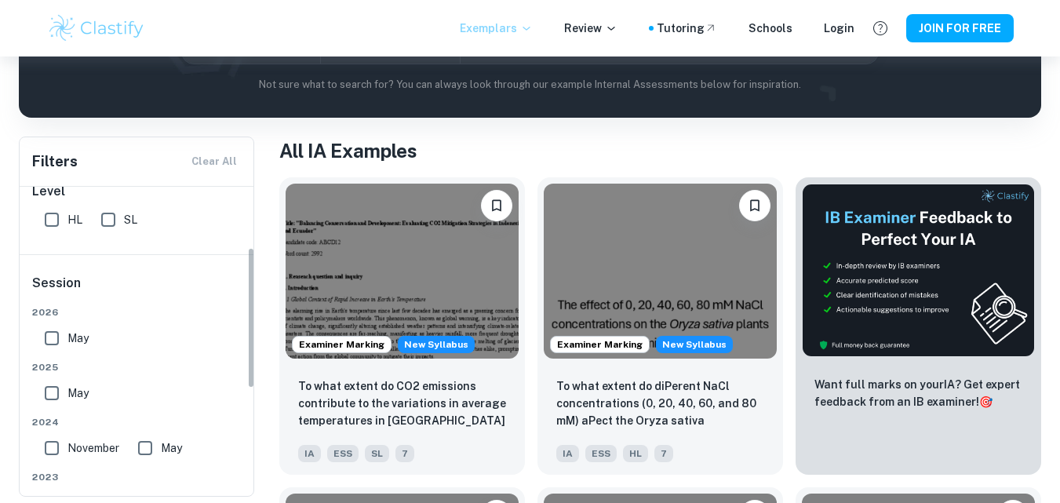
scroll to position [157, 0]
click at [79, 335] on span "May" at bounding box center [77, 334] width 21 height 17
click at [67, 335] on input "May" at bounding box center [51, 334] width 31 height 31
checkbox input "true"
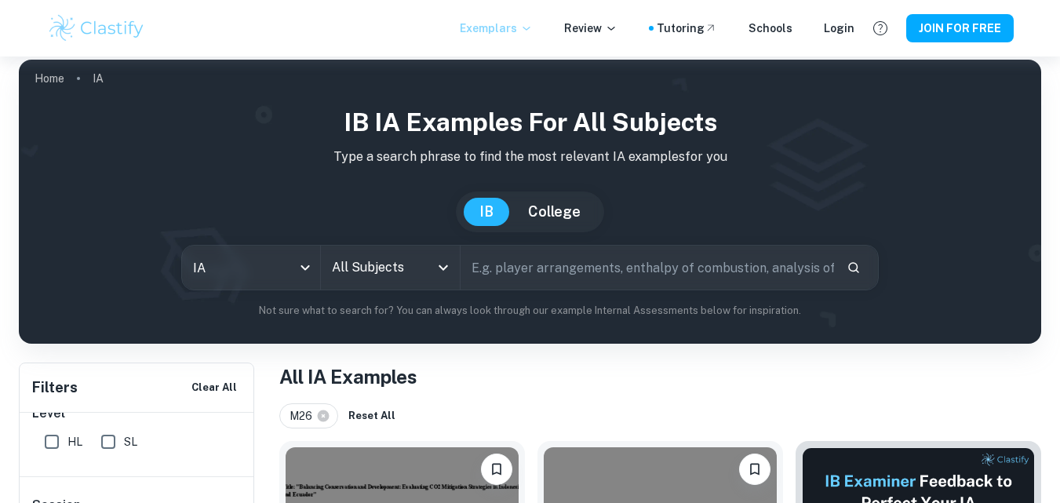
scroll to position [0, 0]
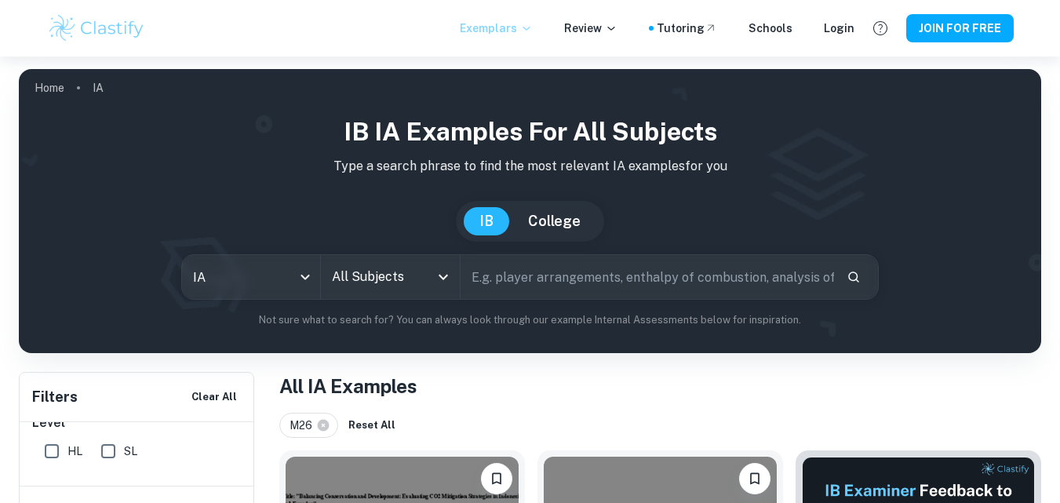
click at [443, 279] on icon "Open" at bounding box center [443, 277] width 9 height 5
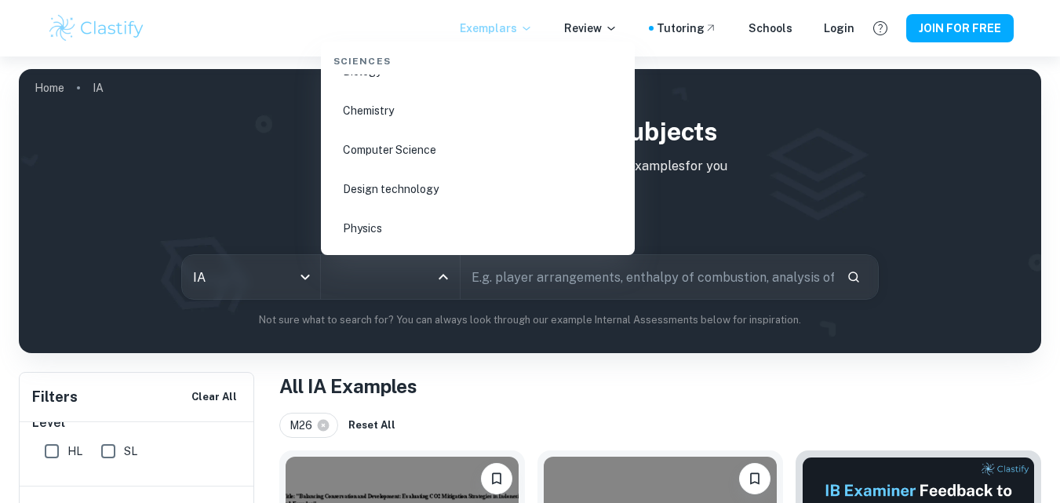
scroll to position [2433, 0]
click at [363, 151] on li "Chemistry" at bounding box center [477, 149] width 301 height 36
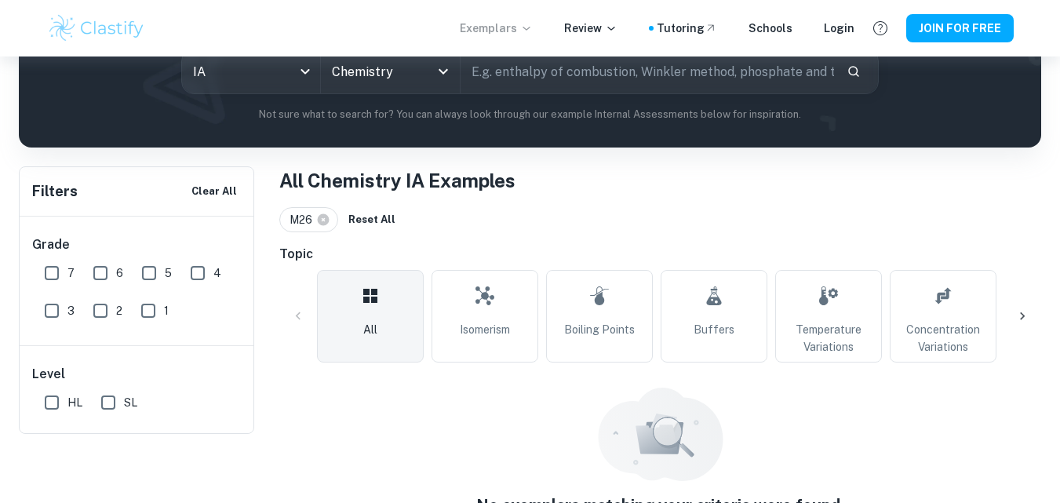
scroll to position [127, 0]
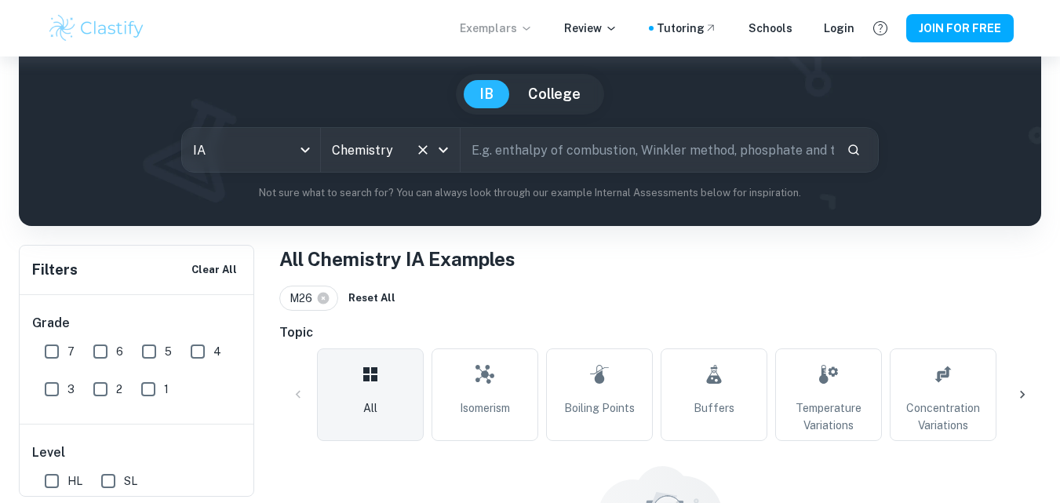
click at [448, 152] on icon "Open" at bounding box center [443, 149] width 19 height 19
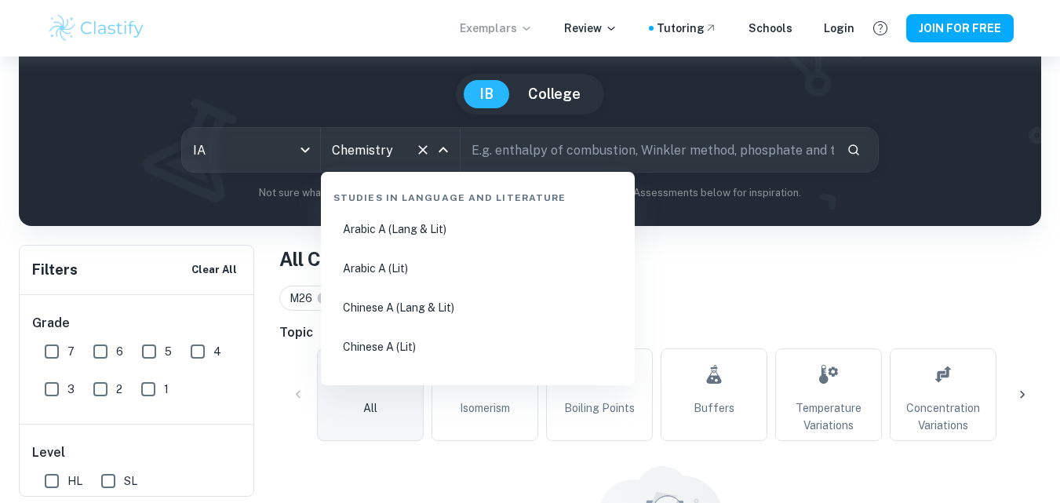
scroll to position [2351, 0]
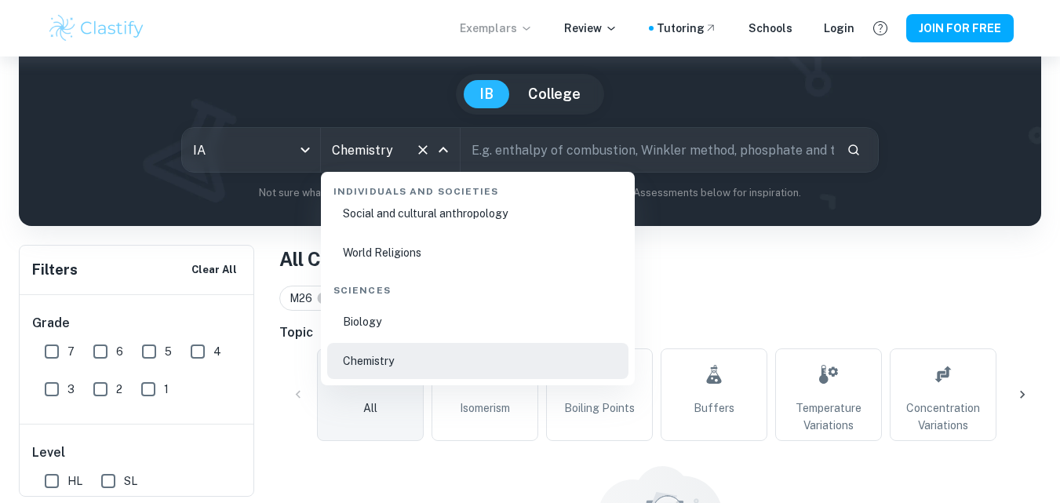
click at [403, 310] on li "Biology" at bounding box center [477, 322] width 301 height 36
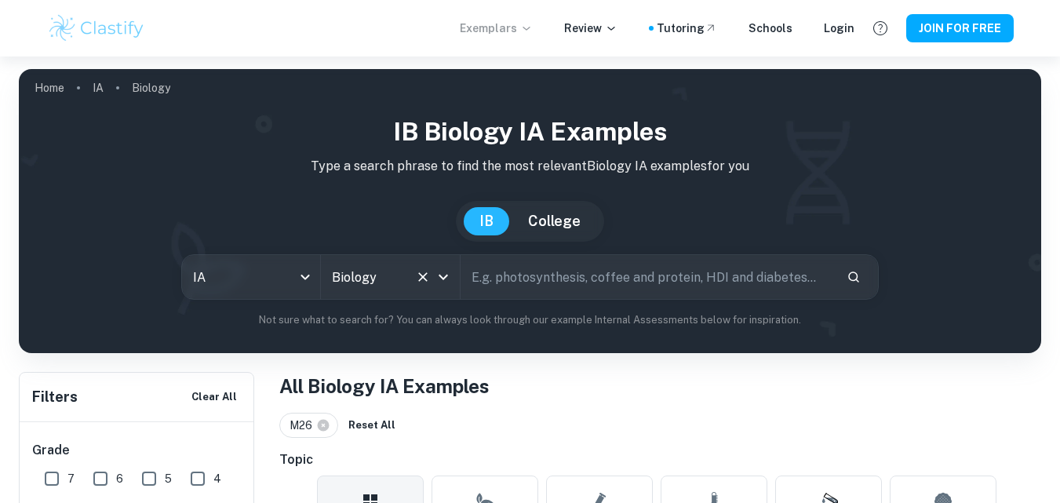
click at [439, 272] on icon "Open" at bounding box center [443, 277] width 19 height 19
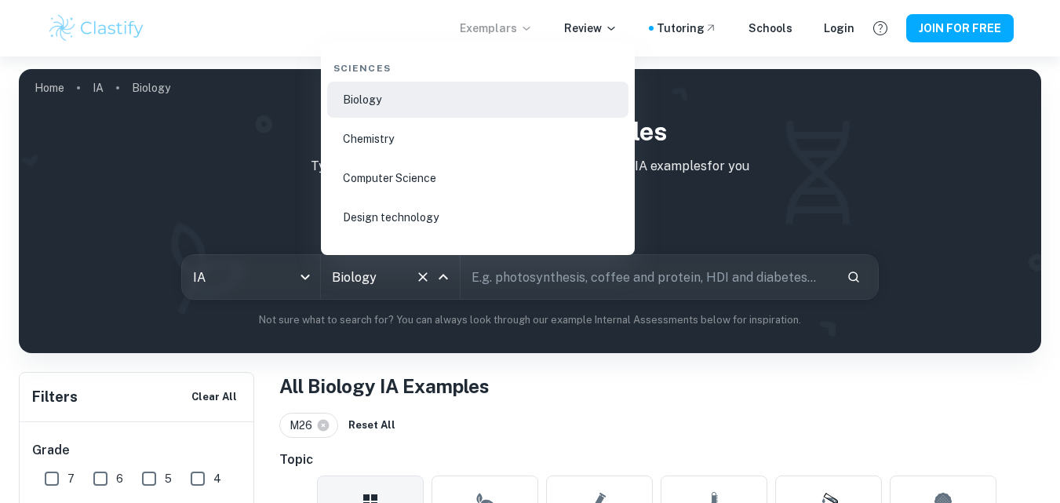
scroll to position [2469, 0]
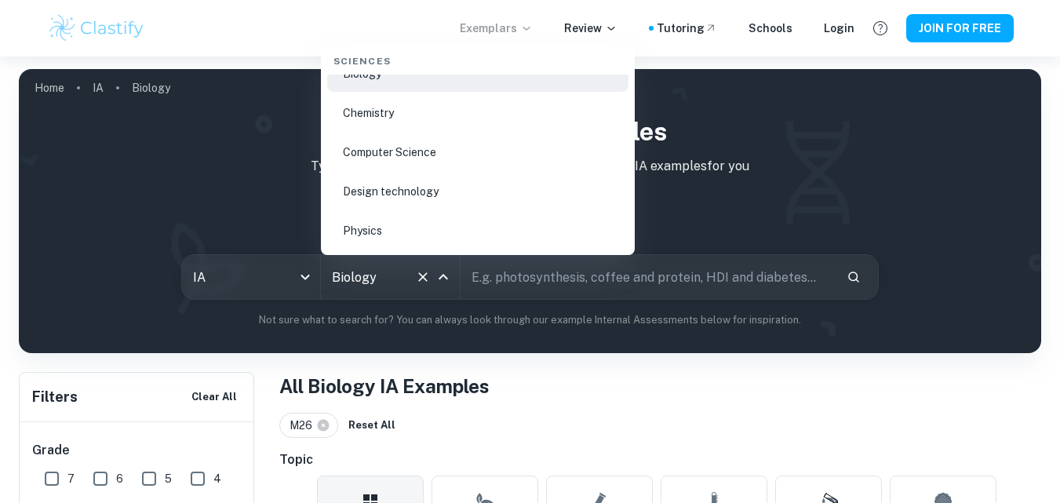
click at [411, 126] on li "Chemistry" at bounding box center [477, 113] width 301 height 36
type input "Chemistry"
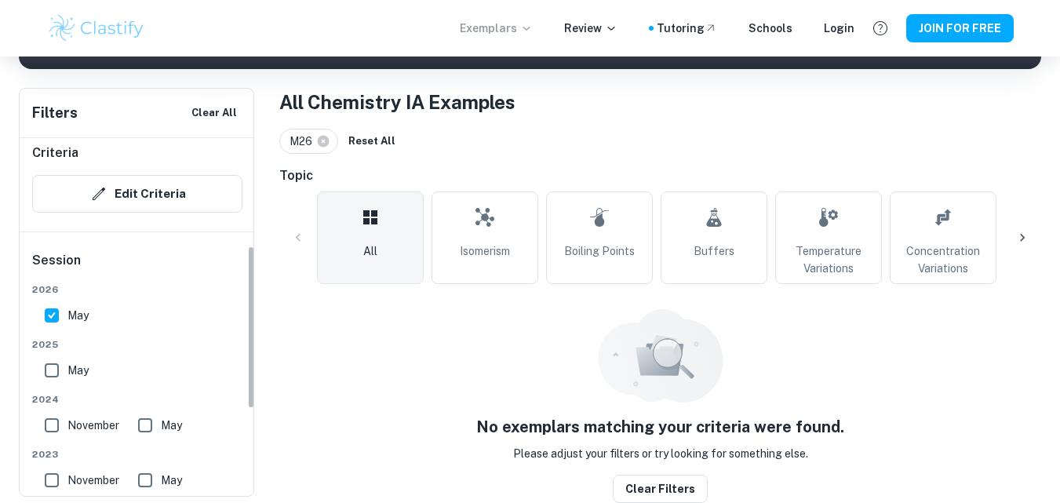
scroll to position [235, 0]
click at [53, 313] on input "May" at bounding box center [51, 314] width 31 height 31
checkbox input "false"
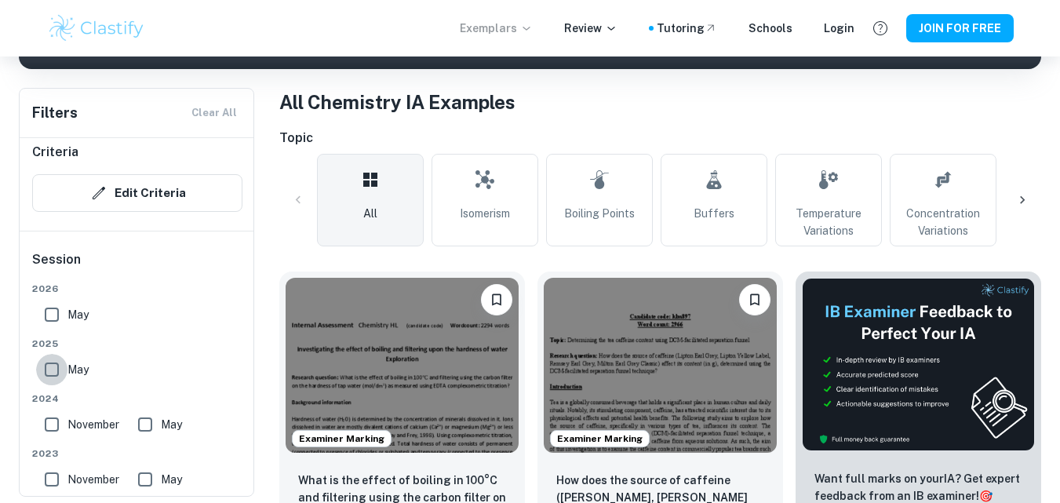
click at [53, 364] on input "May" at bounding box center [51, 369] width 31 height 31
checkbox input "true"
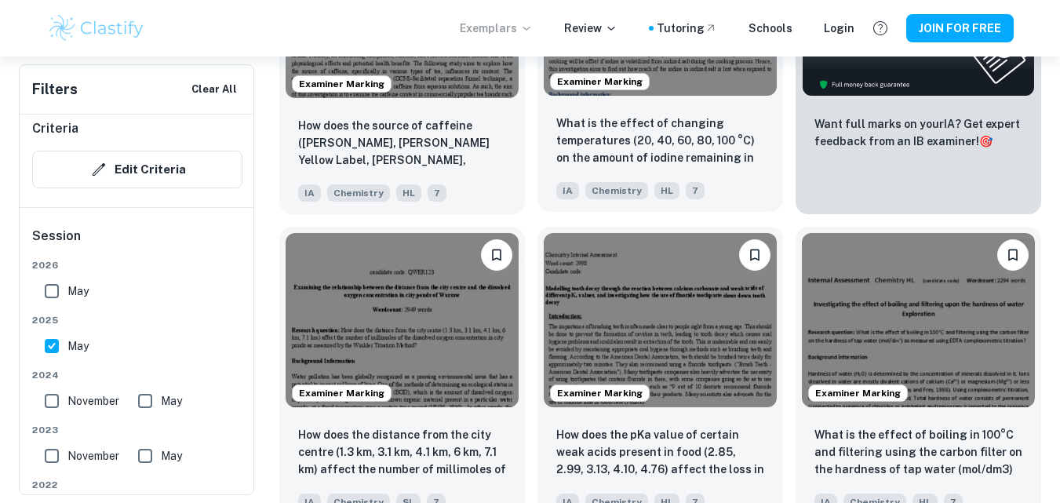
scroll to position [755, 0]
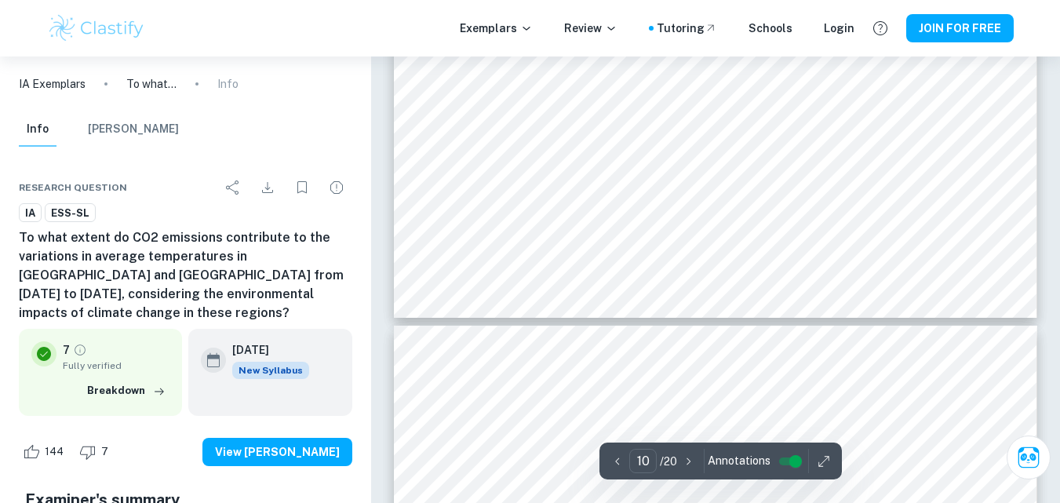
scroll to position [7927, 0]
type input "1"
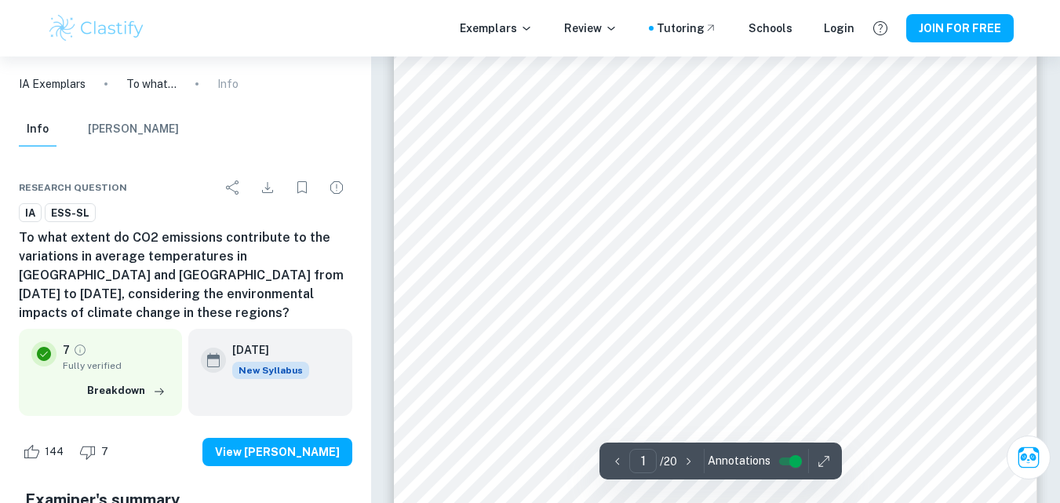
scroll to position [157, 0]
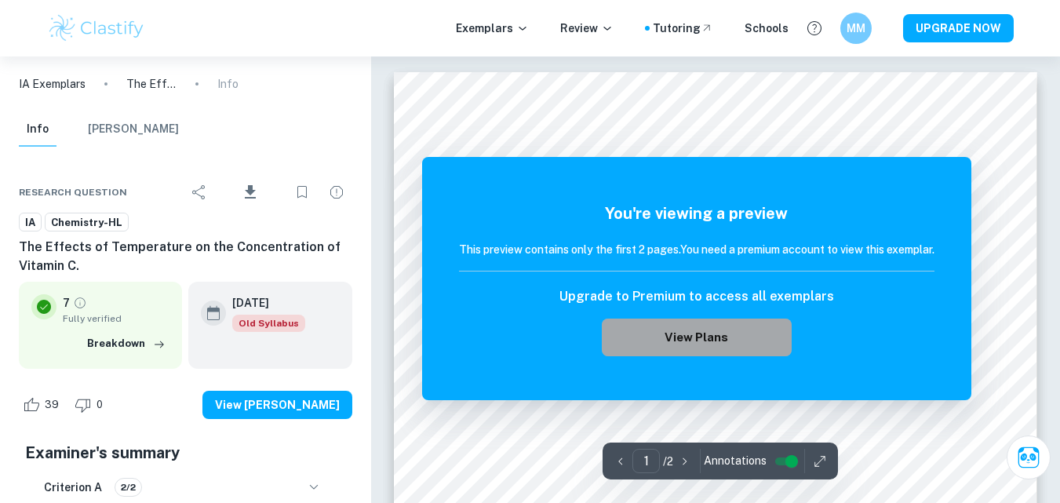
click at [705, 338] on button "View Plans" at bounding box center [697, 338] width 190 height 38
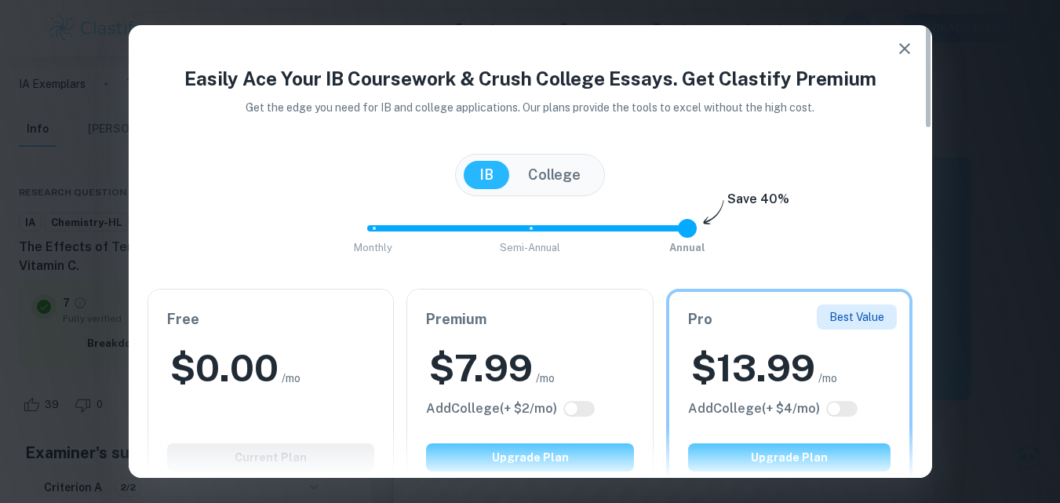
click at [913, 52] on icon "button" at bounding box center [905, 48] width 19 height 19
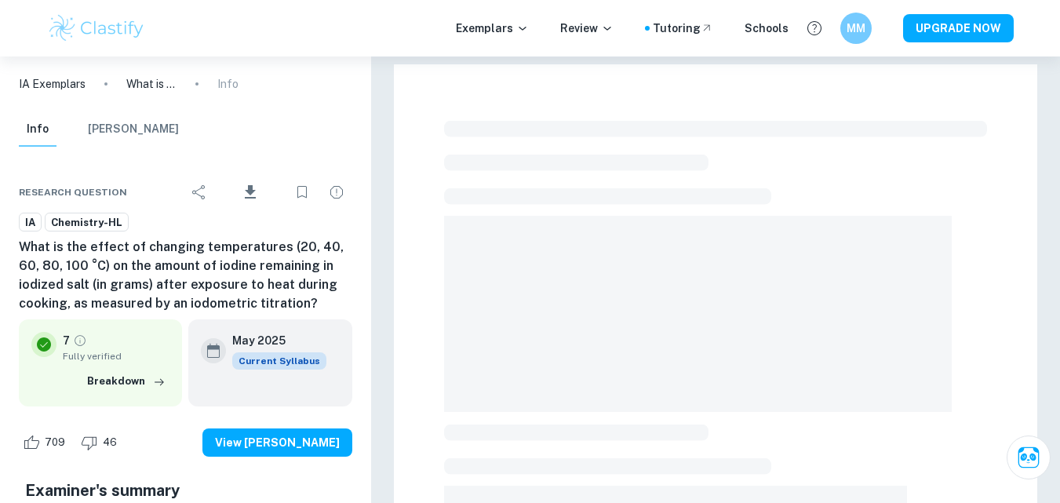
checkbox input "true"
